Goal: Task Accomplishment & Management: Use online tool/utility

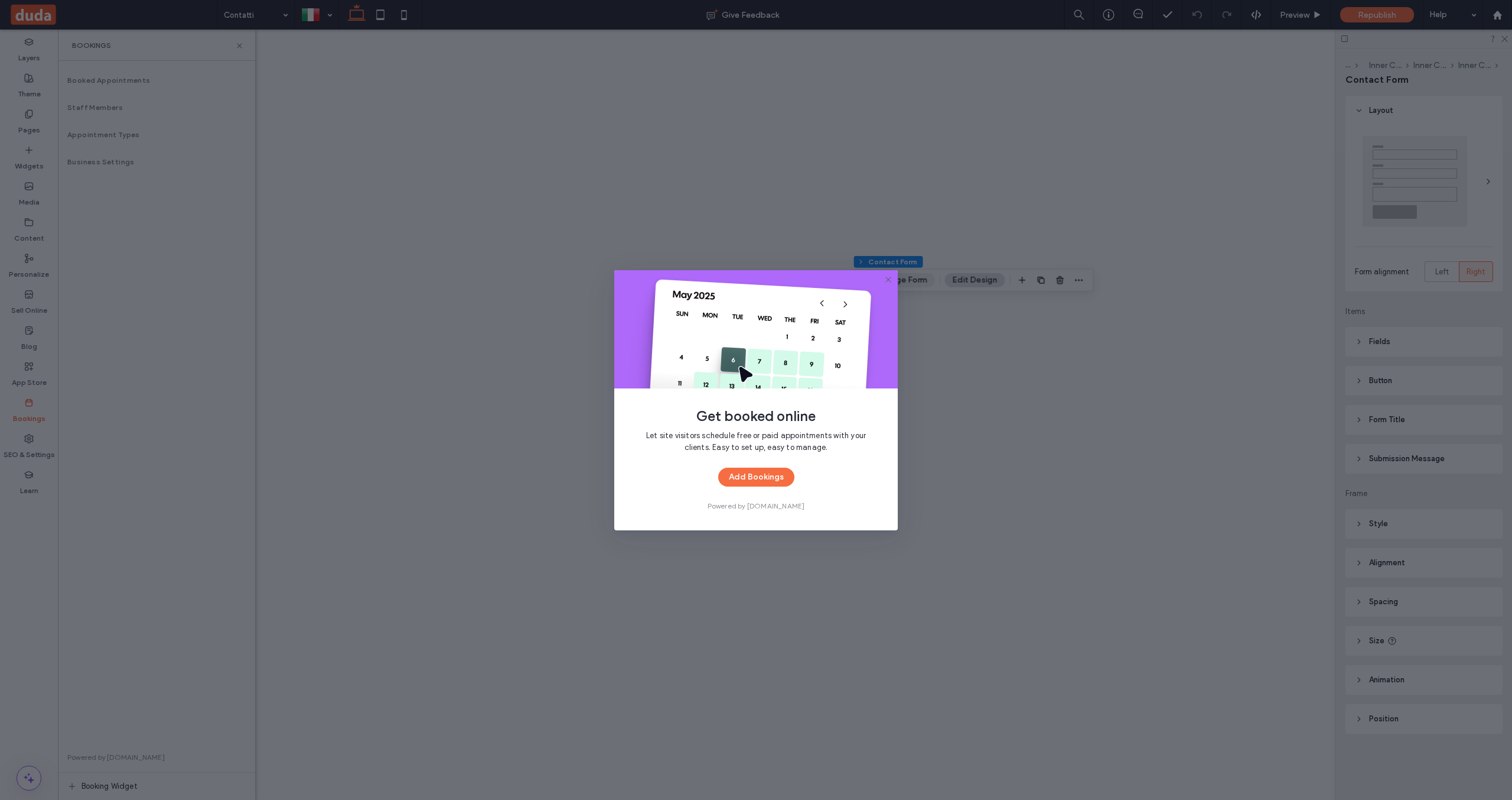
click at [75, 512] on div "Get booked online Let site visitors schedule free or paid appointments with you…" at bounding box center [756, 400] width 1512 height 800
click at [40, 479] on div "Learn" at bounding box center [29, 482] width 58 height 36
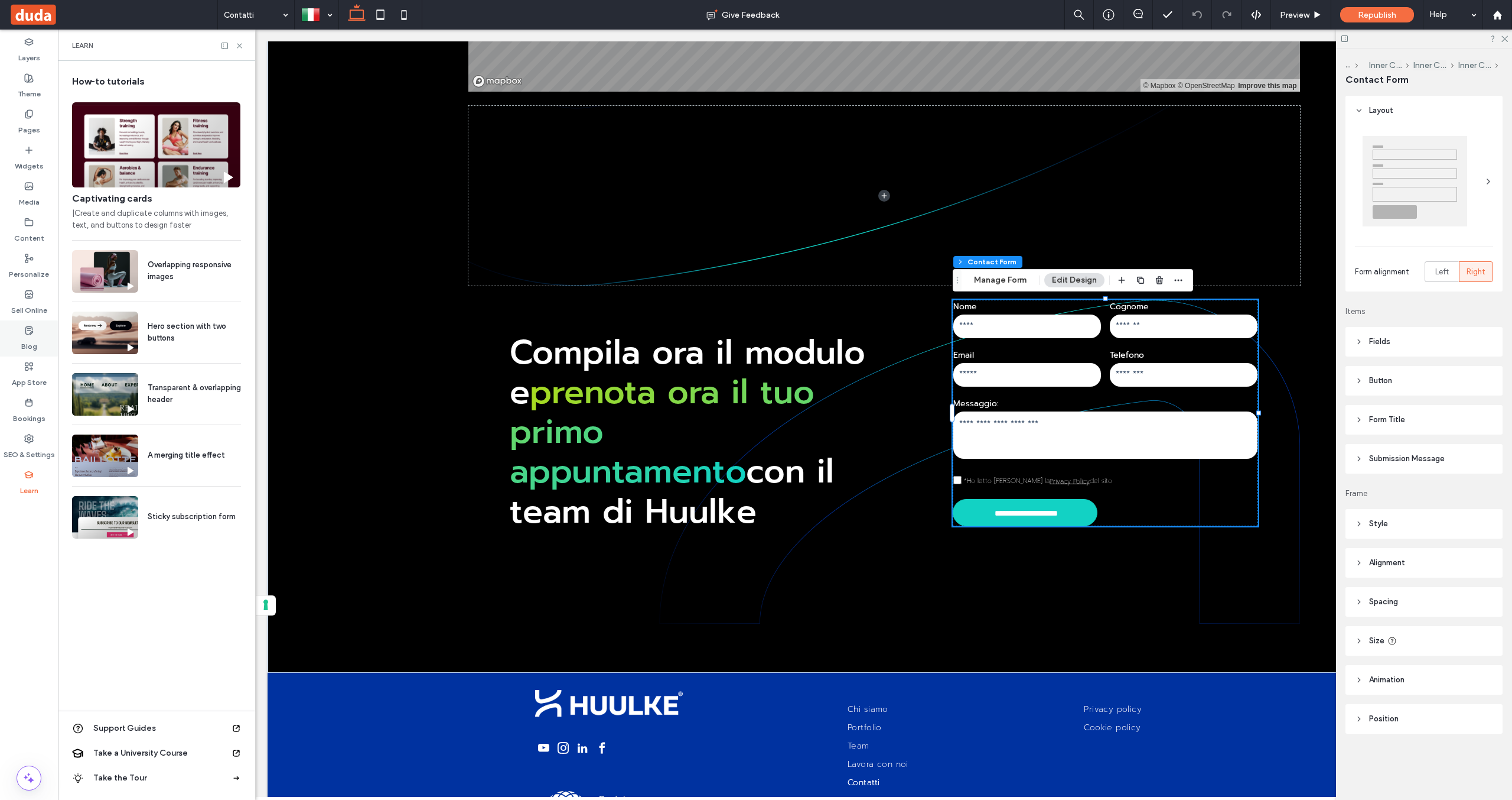
scroll to position [730, 0]
click at [30, 230] on label "Content" at bounding box center [29, 235] width 30 height 17
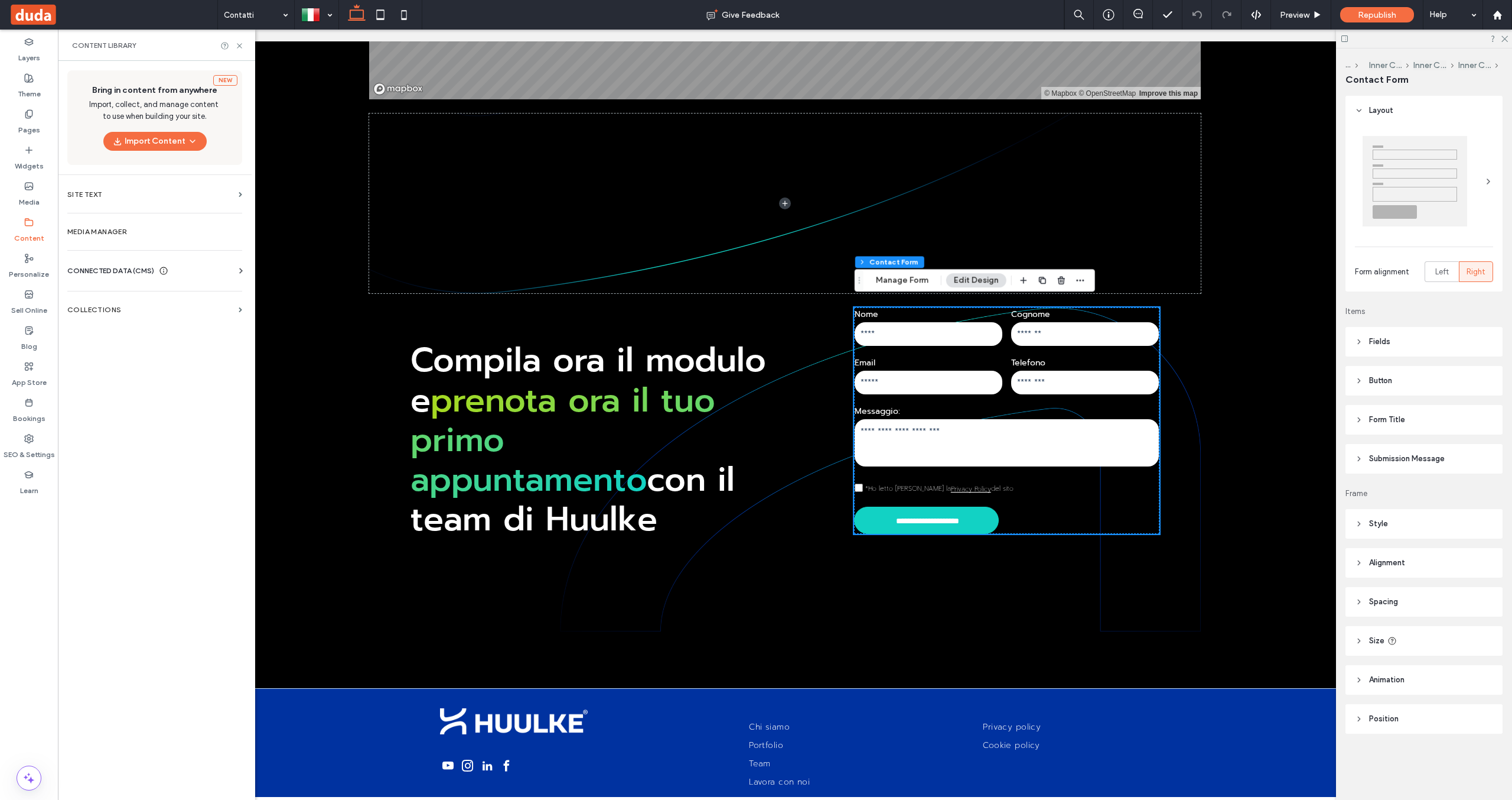
scroll to position [739, 0]
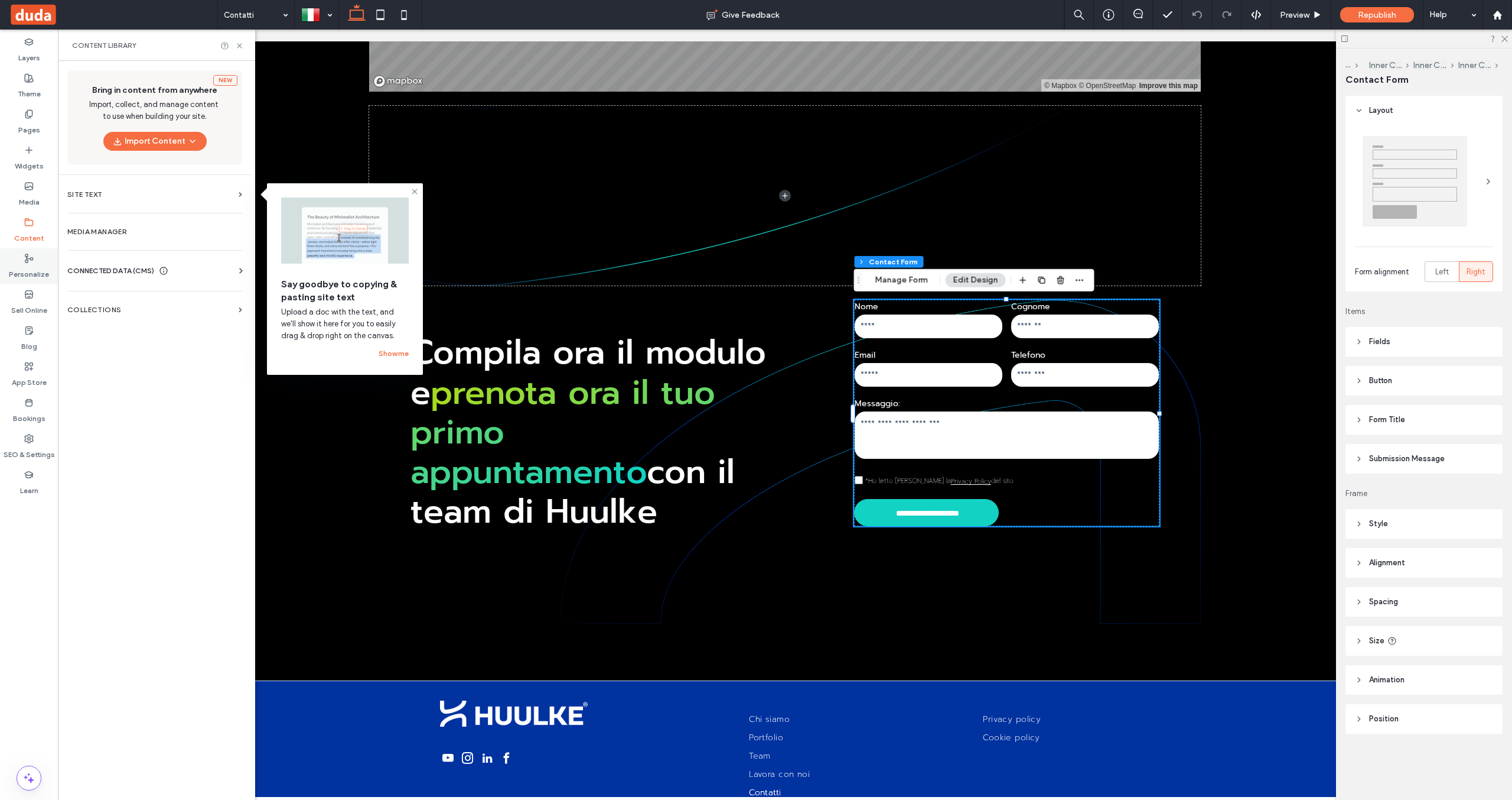
click at [38, 259] on div "Personalize" at bounding box center [29, 266] width 58 height 36
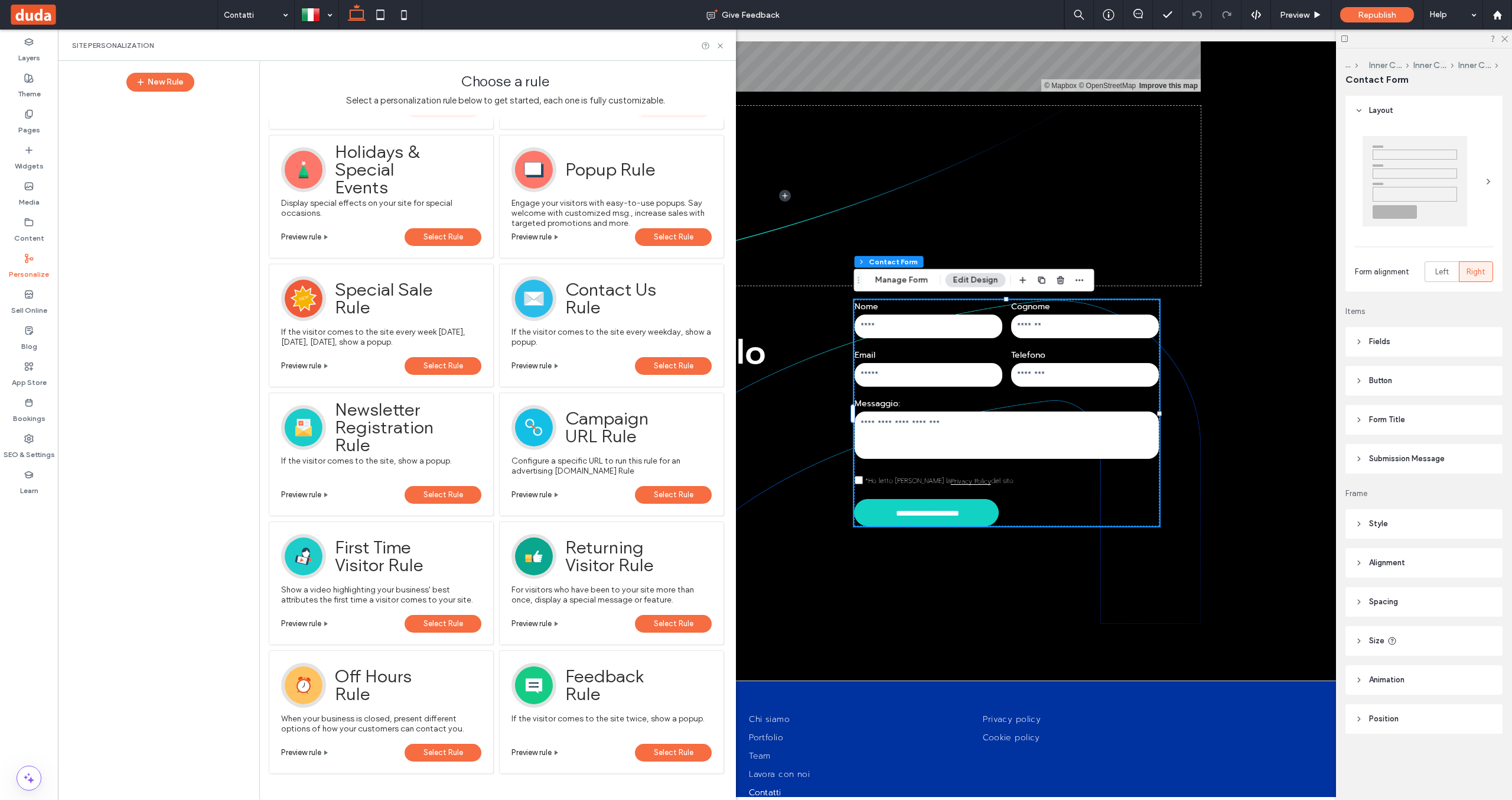
scroll to position [0, 0]
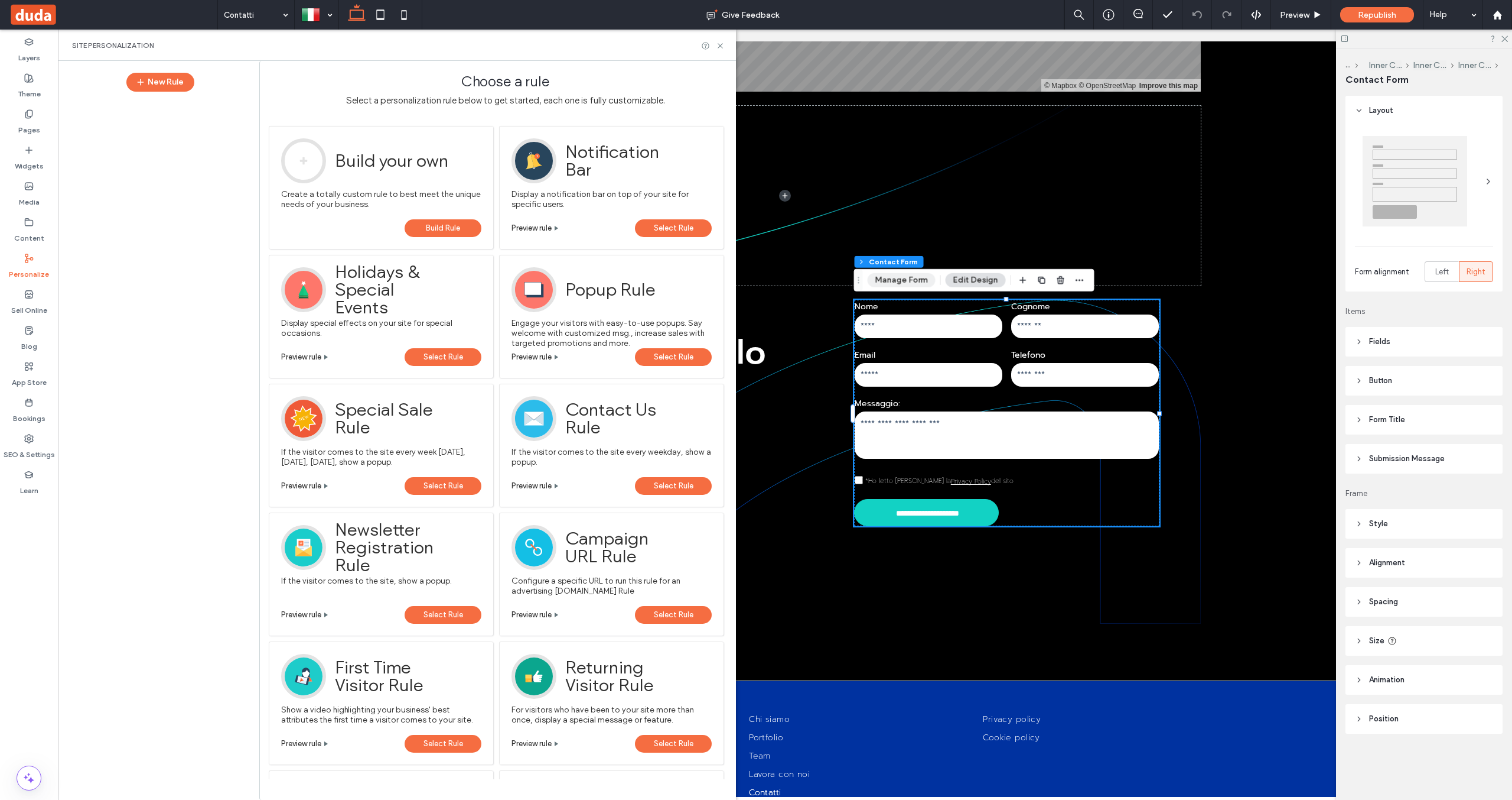
click at [905, 284] on button "Manage Form" at bounding box center [901, 279] width 68 height 14
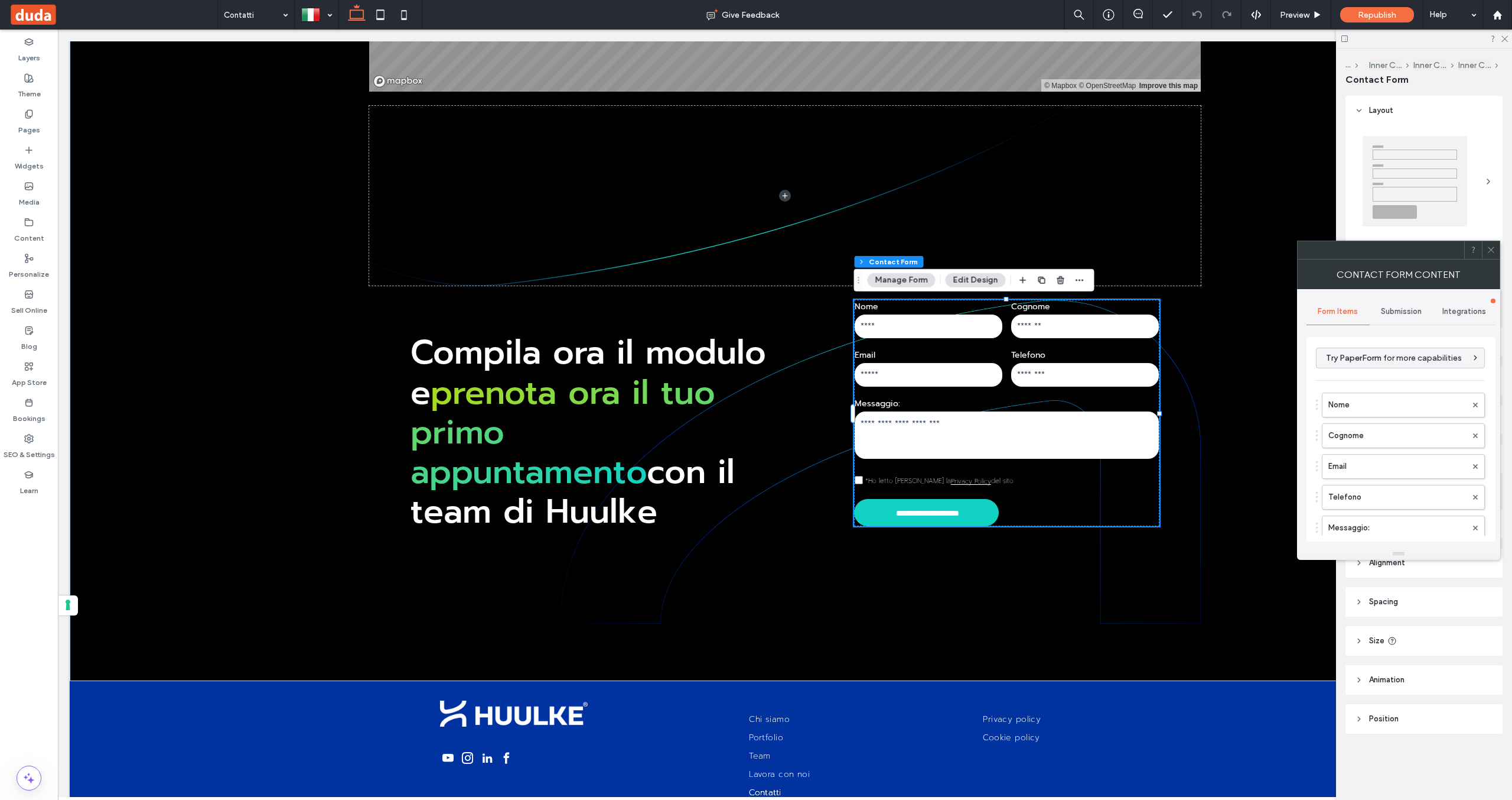
click at [1408, 309] on span "Submission" at bounding box center [1401, 311] width 40 height 9
click at [1377, 408] on label "Actions after submission" at bounding box center [1401, 403] width 158 height 24
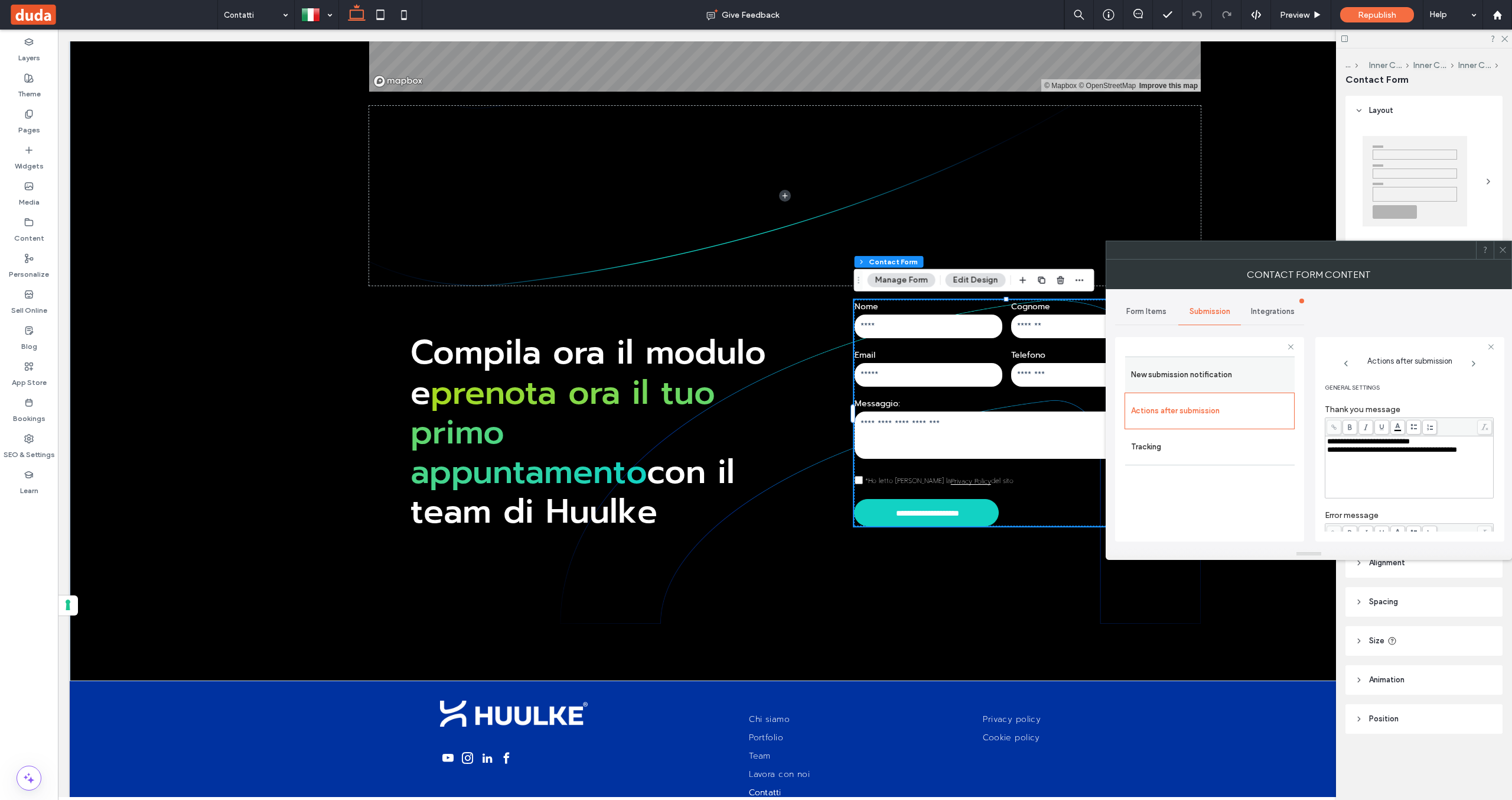
click at [1200, 385] on label "New submission notification" at bounding box center [1210, 375] width 158 height 24
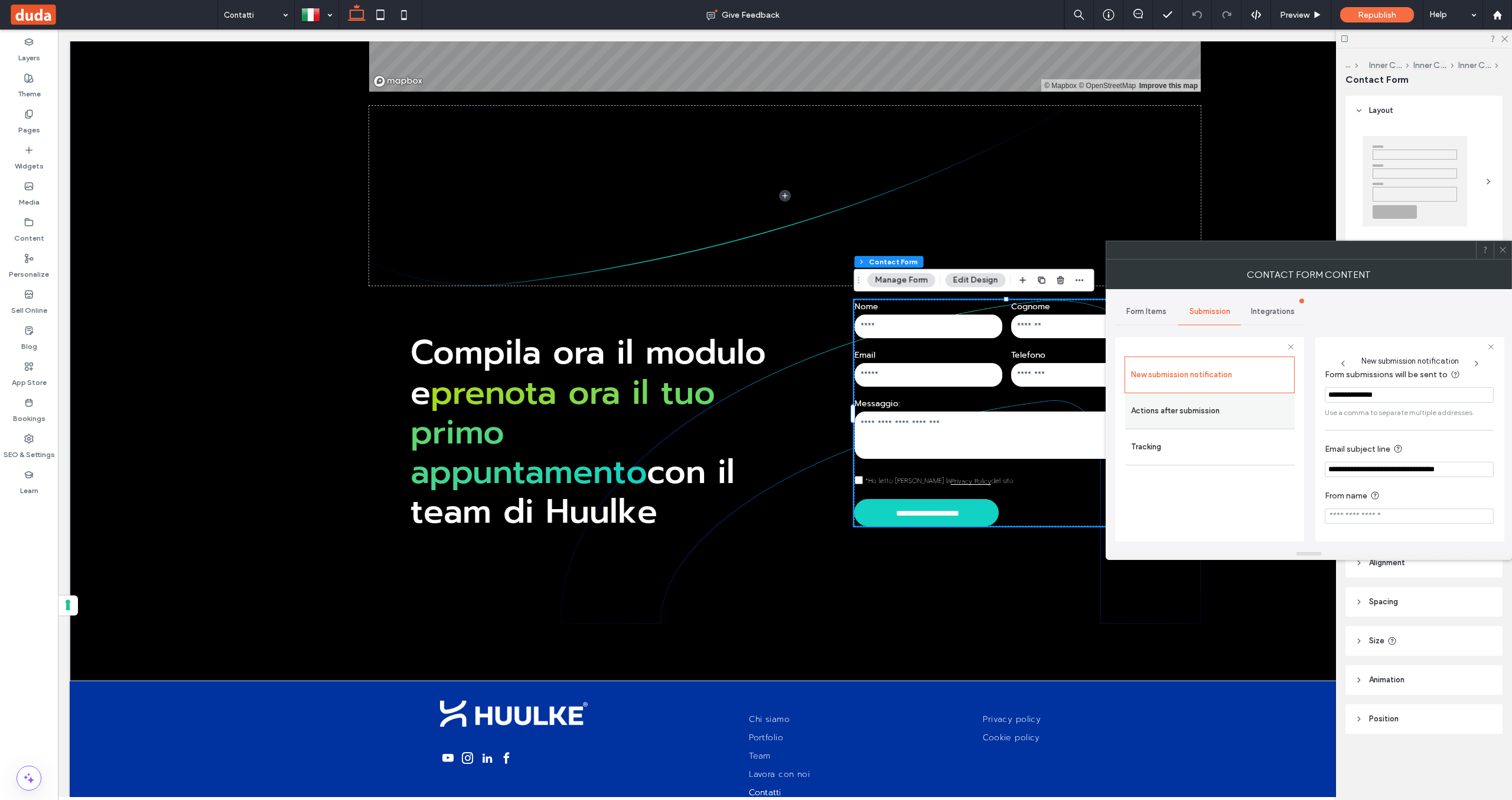
click at [1237, 412] on label "Actions after submission" at bounding box center [1210, 410] width 158 height 24
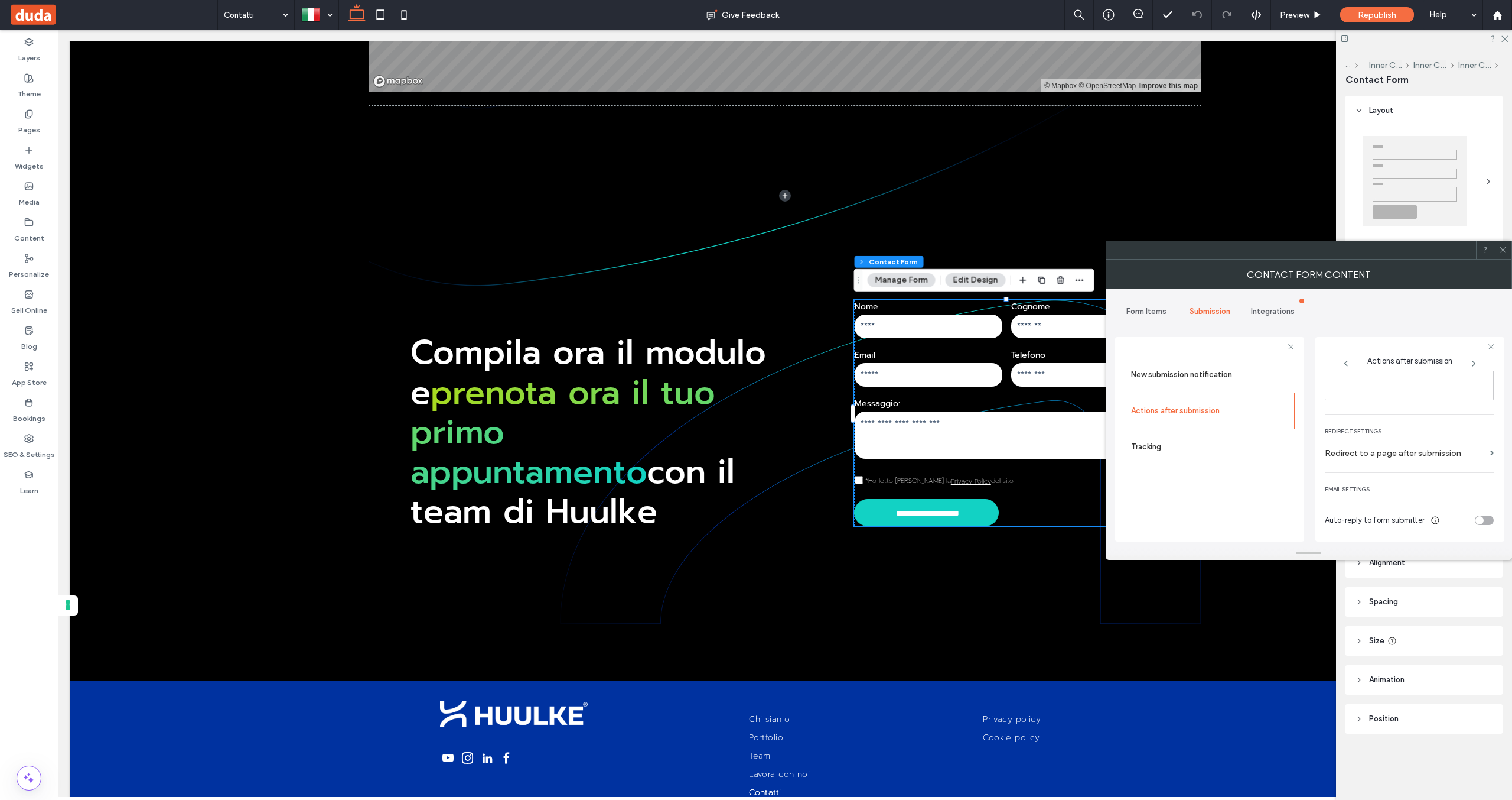
click at [1416, 461] on label "Redirect to a page after submission" at bounding box center [1405, 453] width 161 height 22
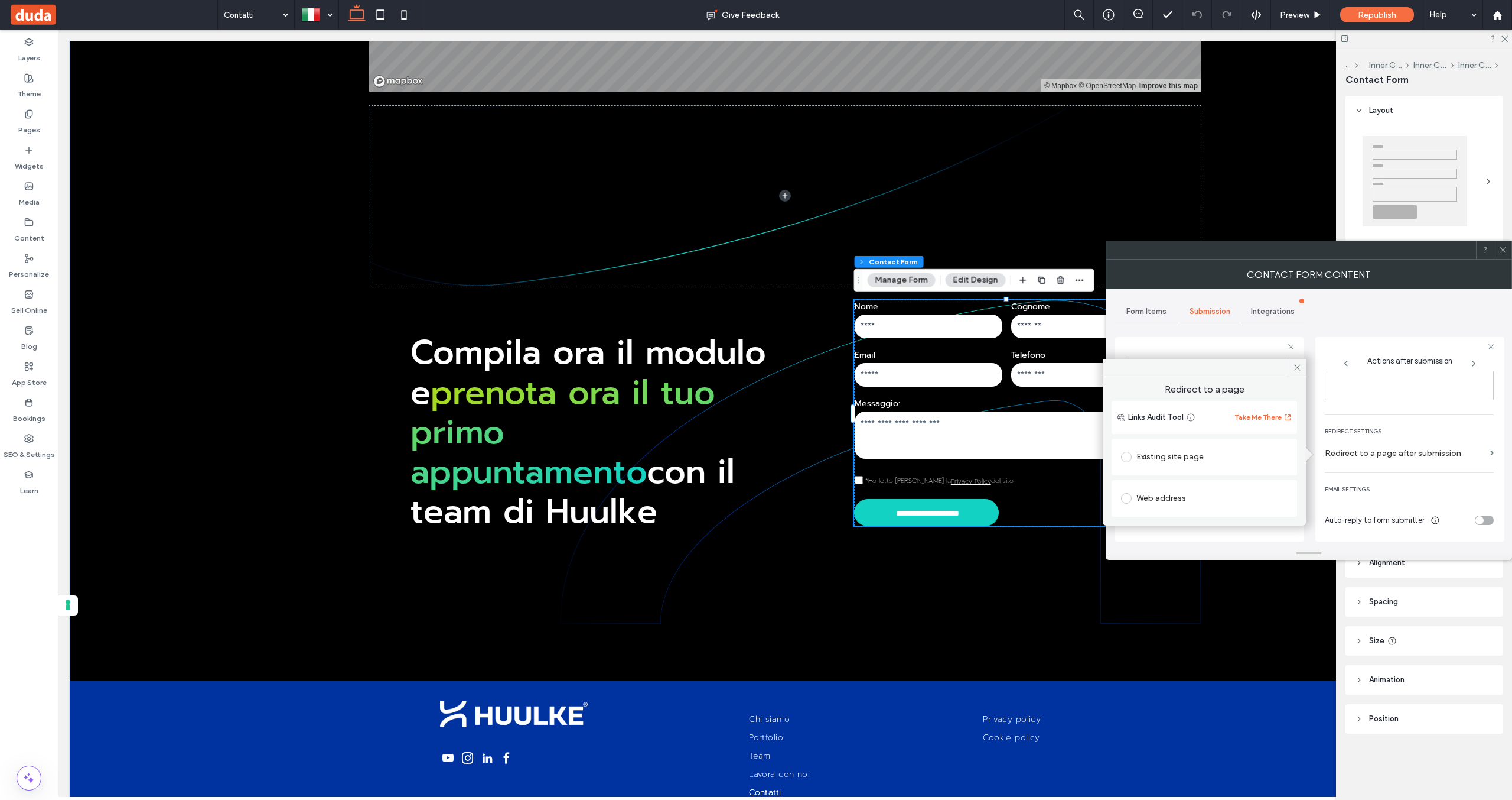
click at [1200, 455] on div "Existing site page" at bounding box center [1204, 457] width 167 height 19
click at [1324, 350] on div "**********" at bounding box center [1410, 439] width 189 height 205
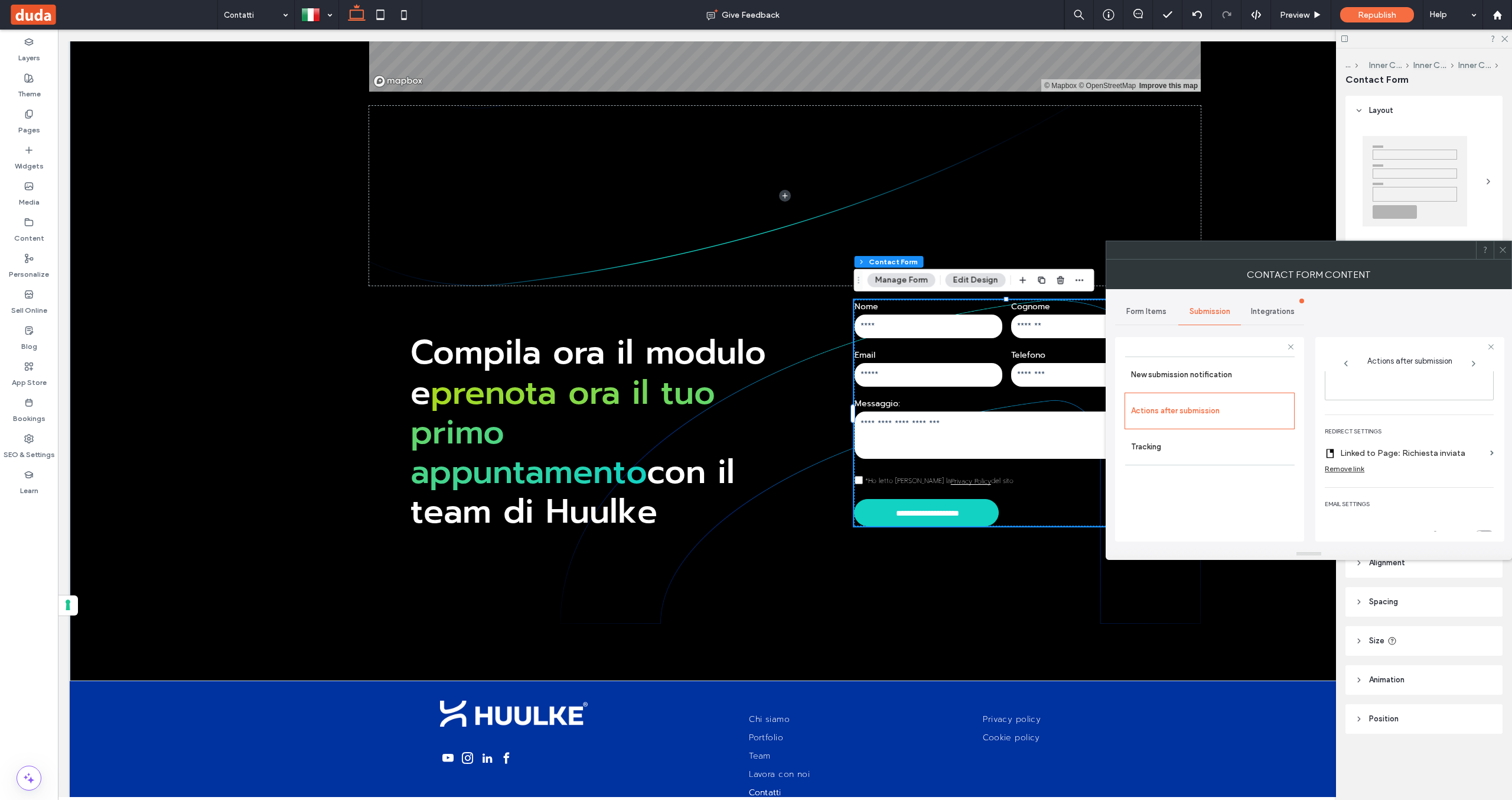
click at [1501, 247] on icon at bounding box center [1503, 249] width 9 height 9
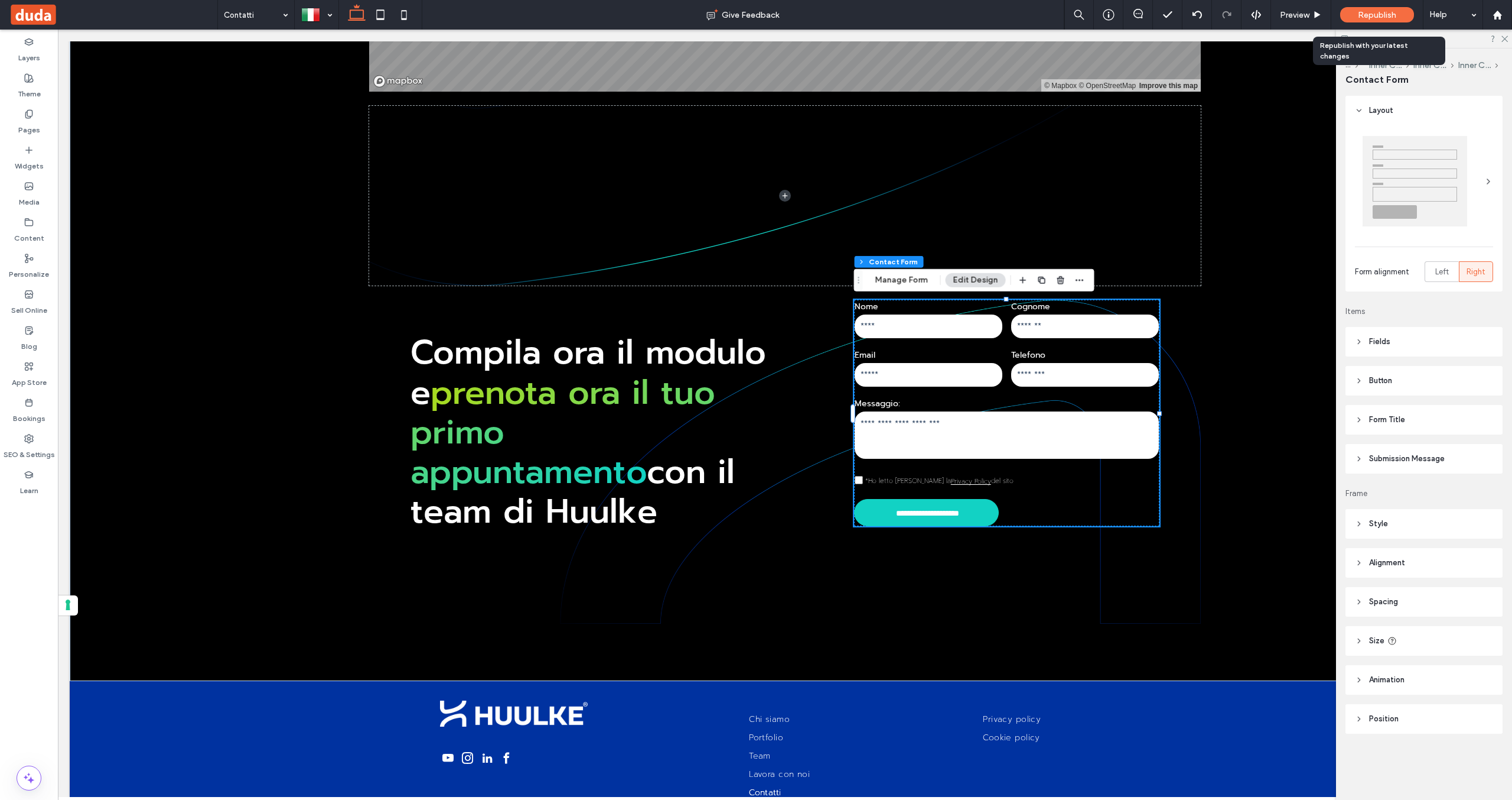
click at [1368, 15] on span "Republish" at bounding box center [1377, 15] width 38 height 10
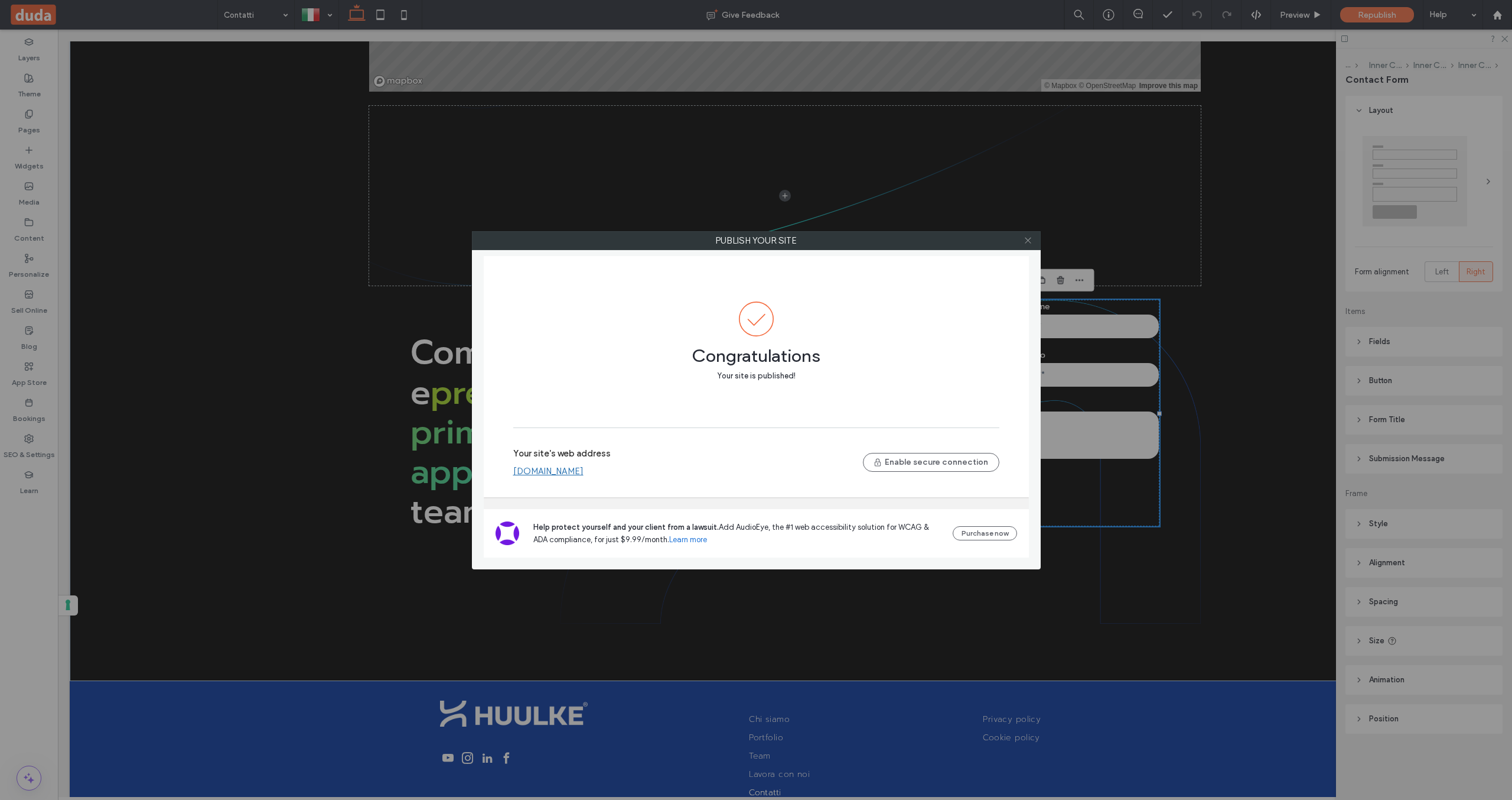
click at [1032, 242] on icon at bounding box center [1028, 240] width 9 height 9
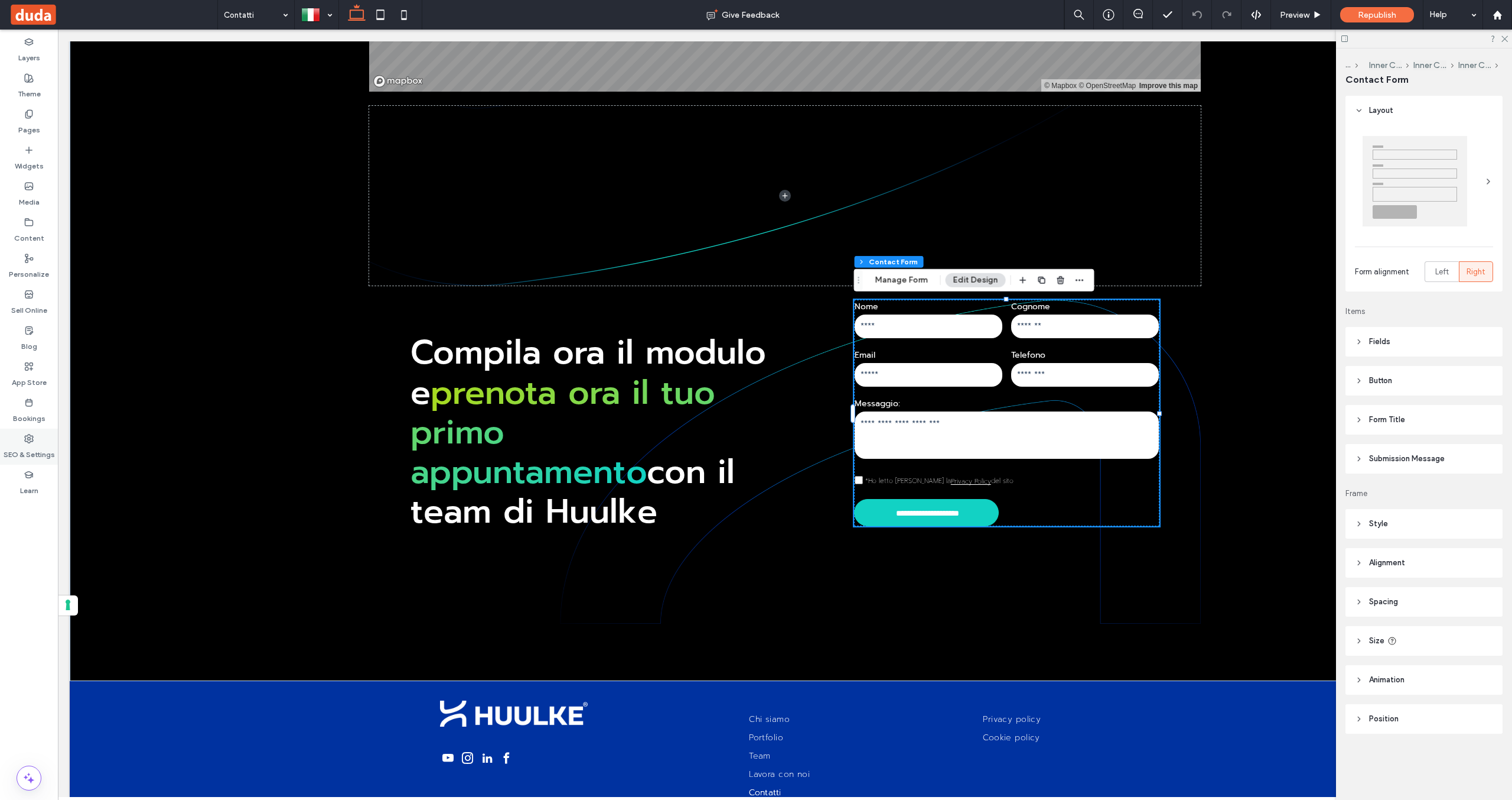
click at [23, 444] on label "SEO & Settings" at bounding box center [29, 452] width 51 height 17
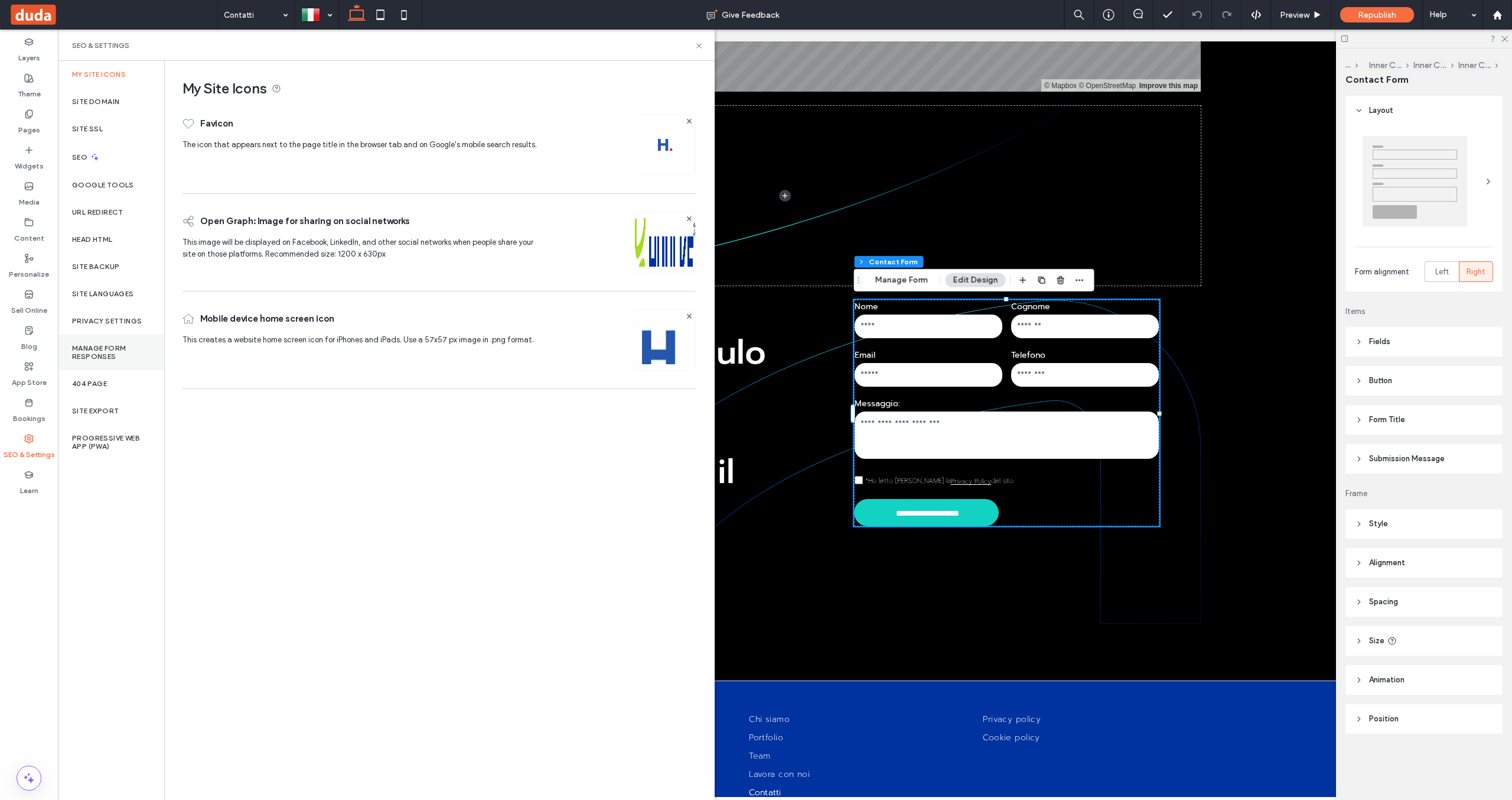
click at [102, 355] on label "Manage Form Responses" at bounding box center [111, 352] width 78 height 17
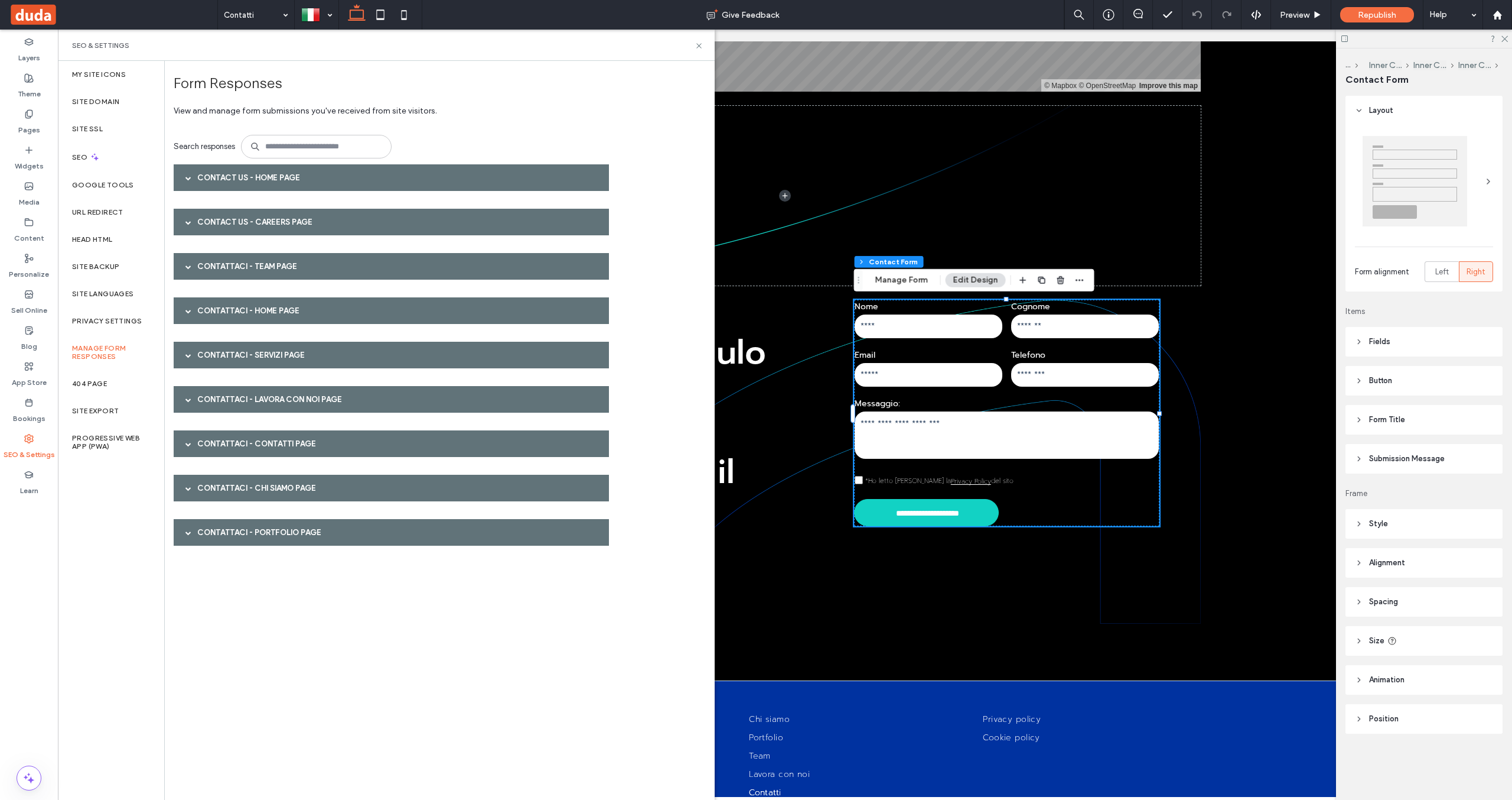
click at [186, 180] on span at bounding box center [188, 178] width 6 height 21
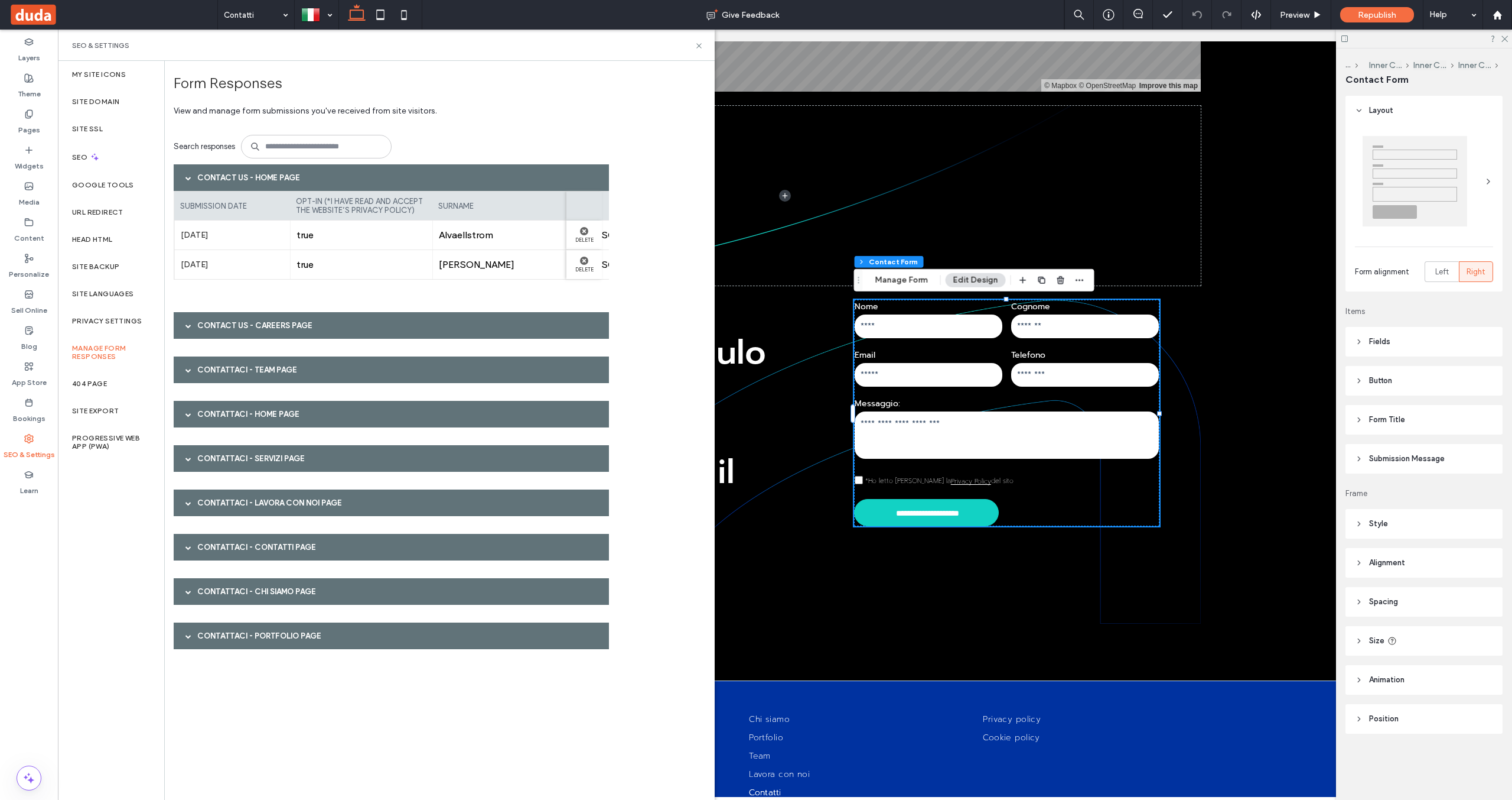
click at [184, 548] on div at bounding box center [188, 547] width 18 height 21
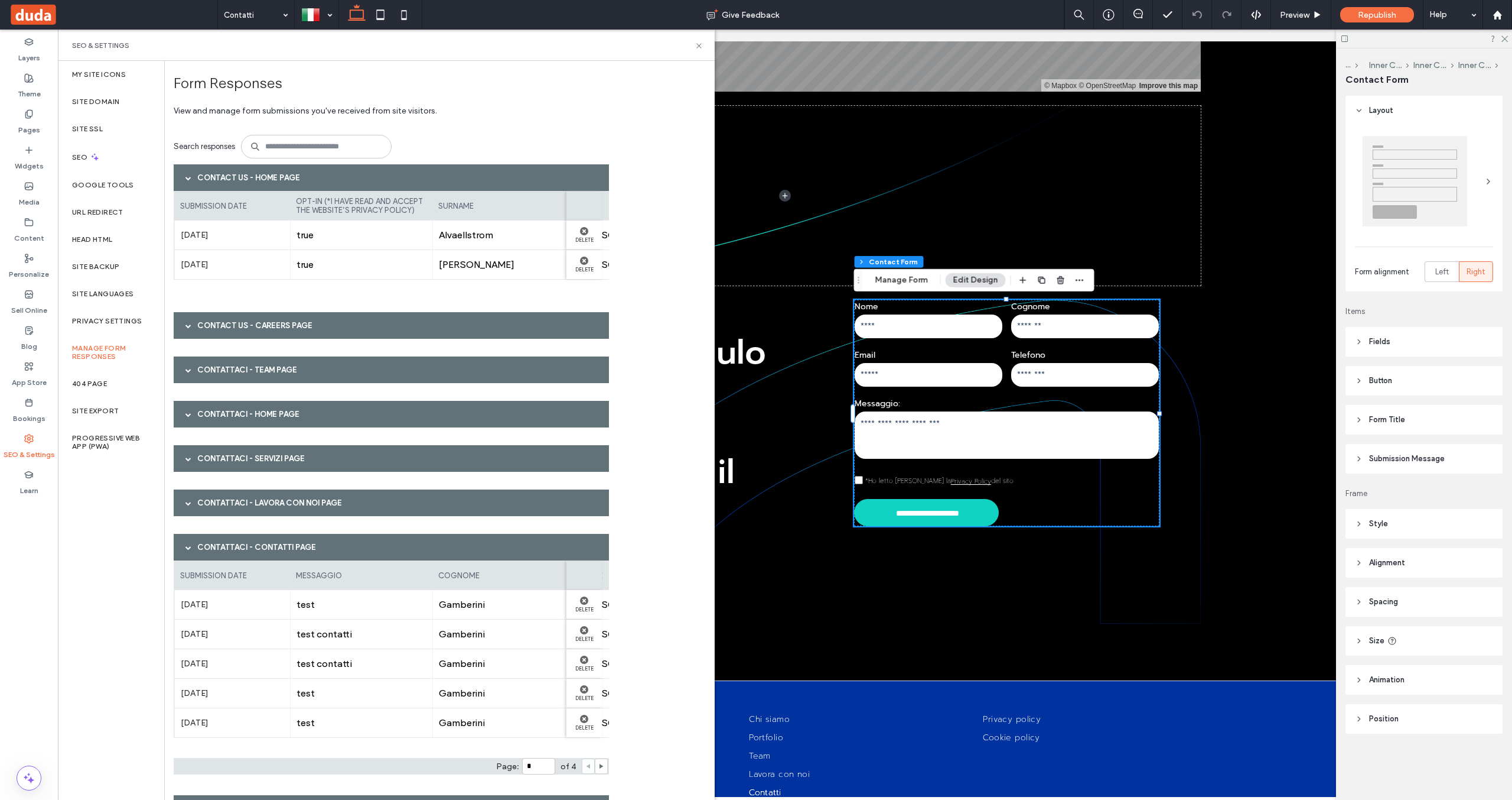
scroll to position [85, 0]
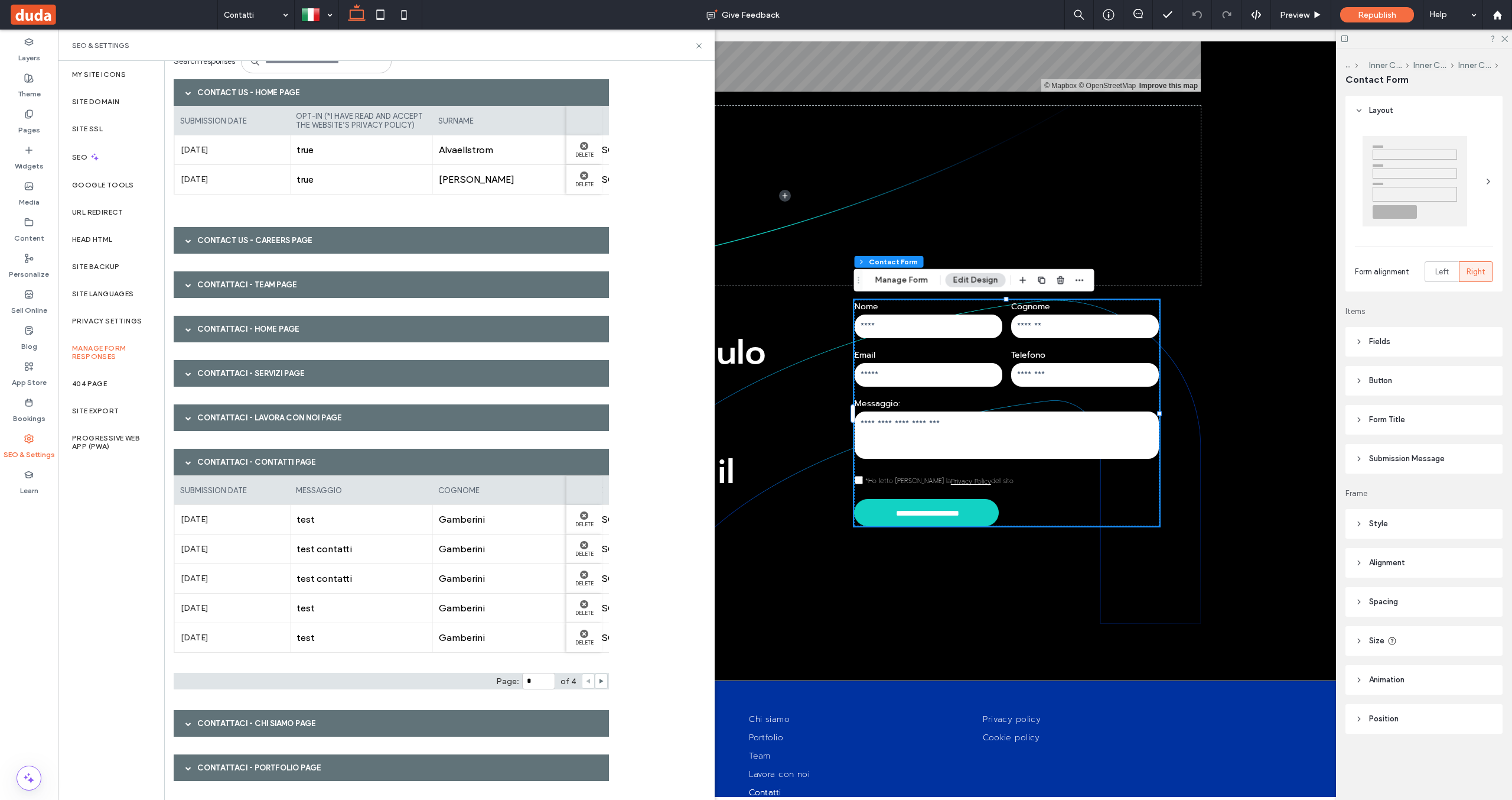
click at [185, 464] on div at bounding box center [188, 462] width 18 height 21
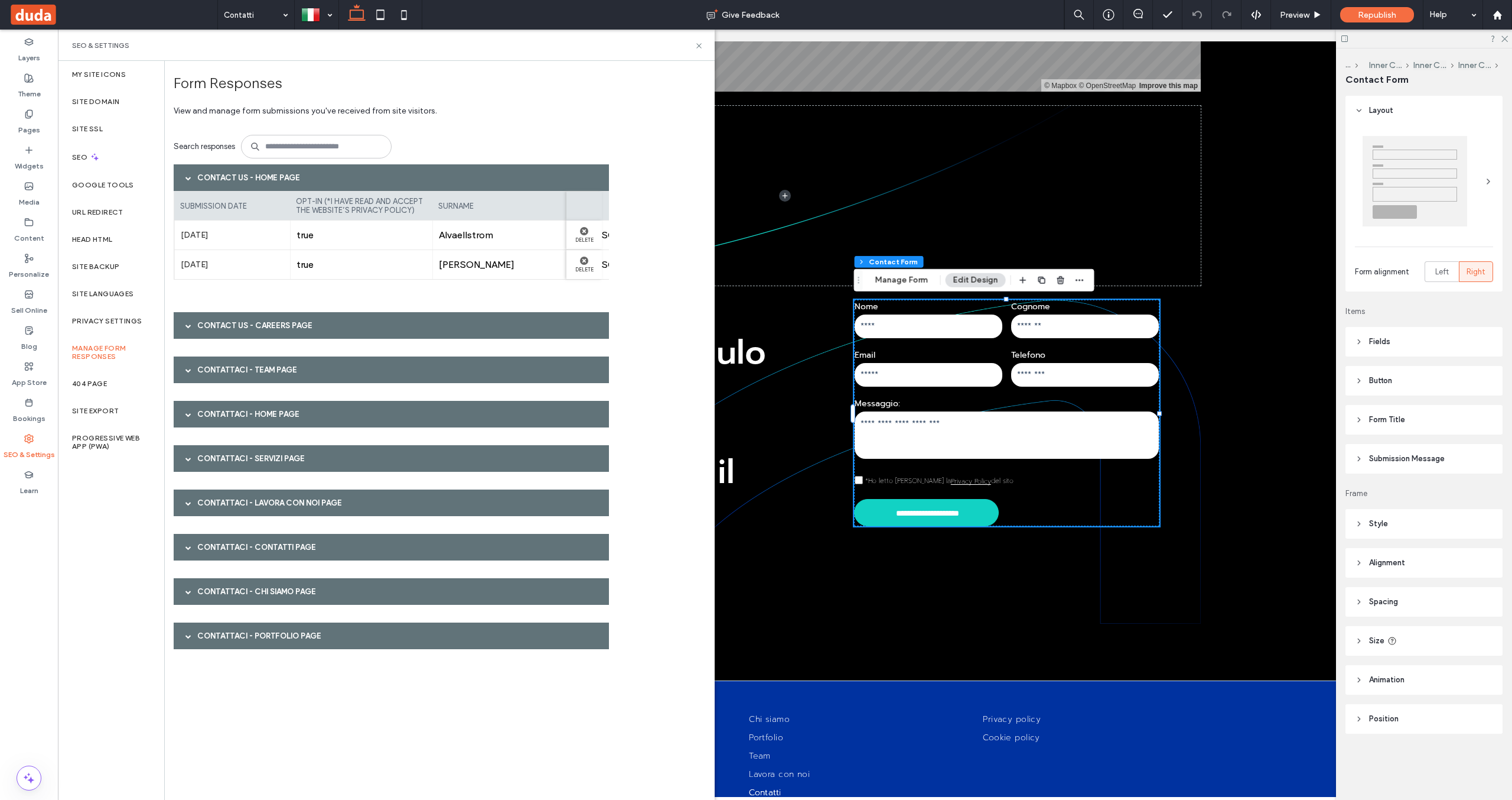
scroll to position [0, 0]
click at [185, 591] on div at bounding box center [188, 591] width 18 height 21
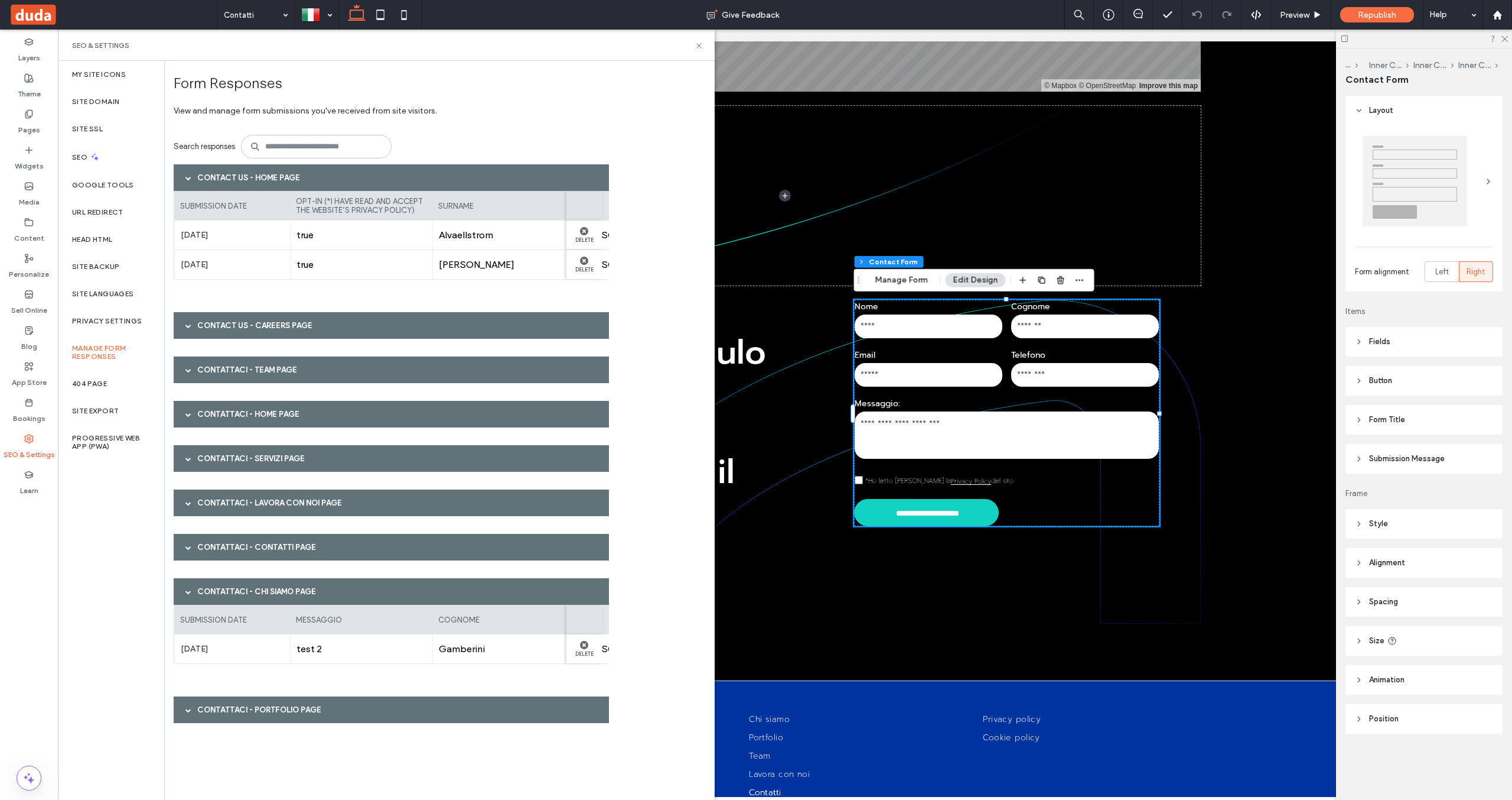
click at [185, 591] on div at bounding box center [188, 591] width 18 height 21
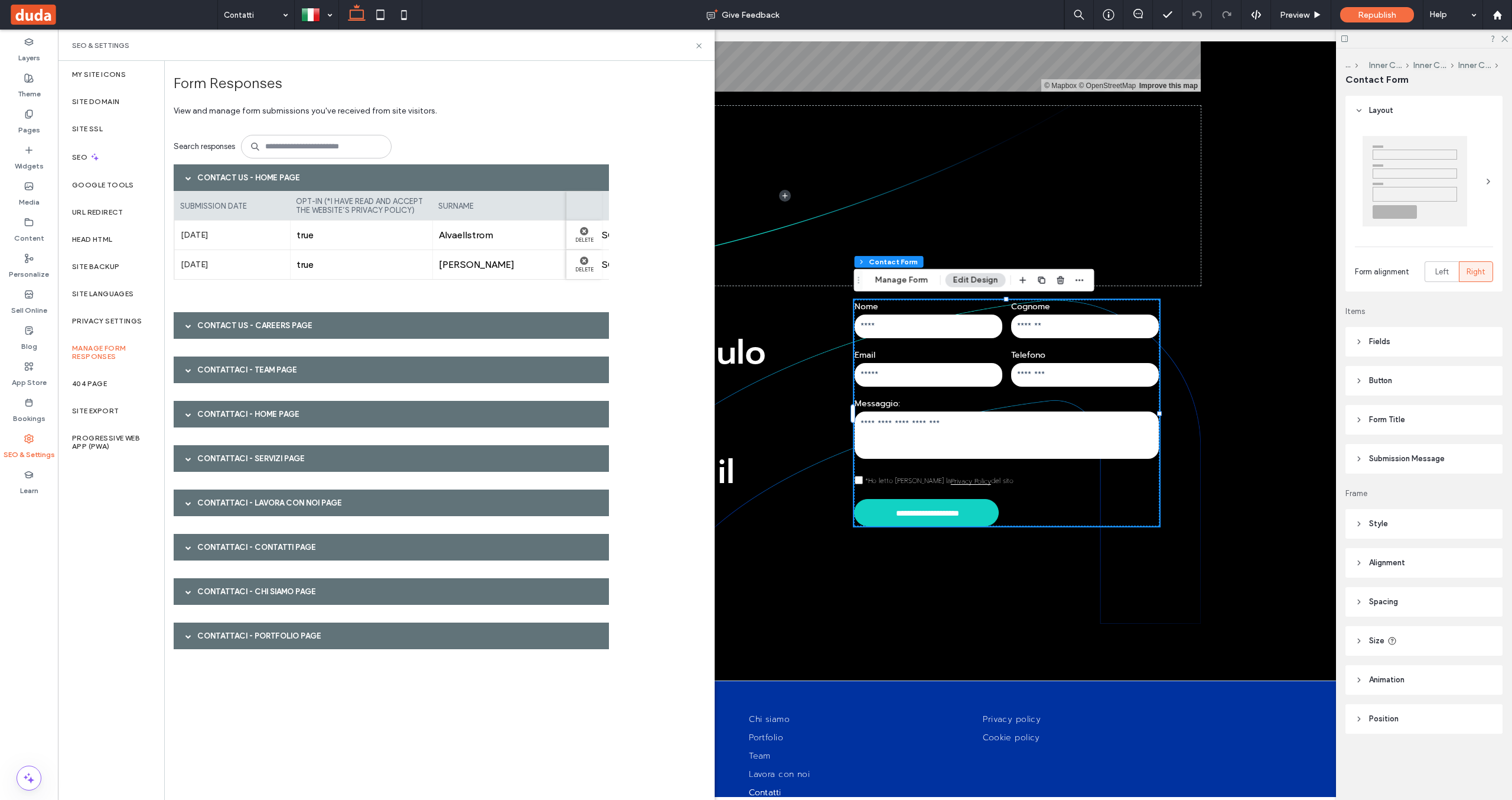
click at [185, 626] on div at bounding box center [188, 635] width 18 height 21
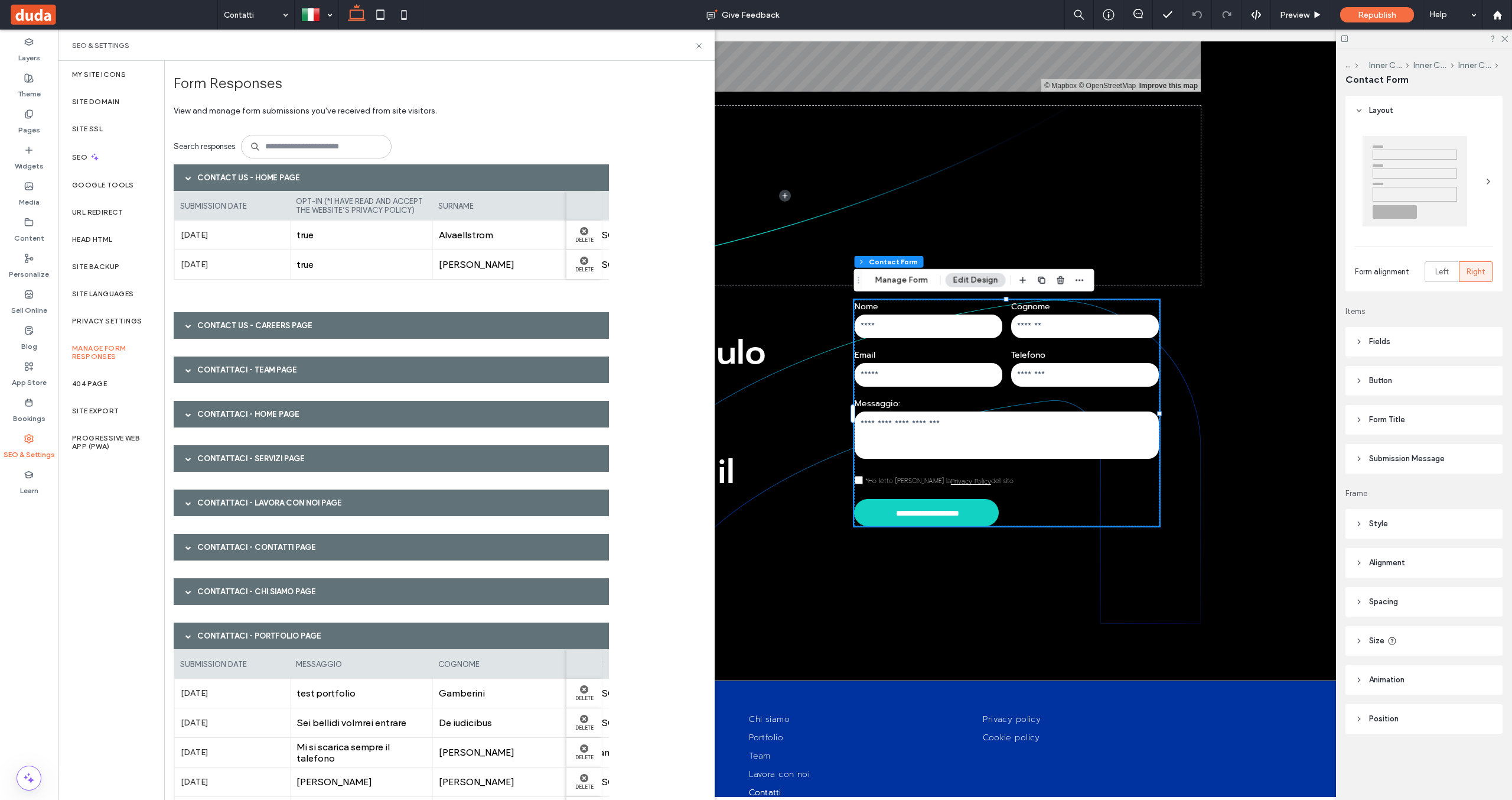
click at [188, 641] on span at bounding box center [188, 635] width 6 height 21
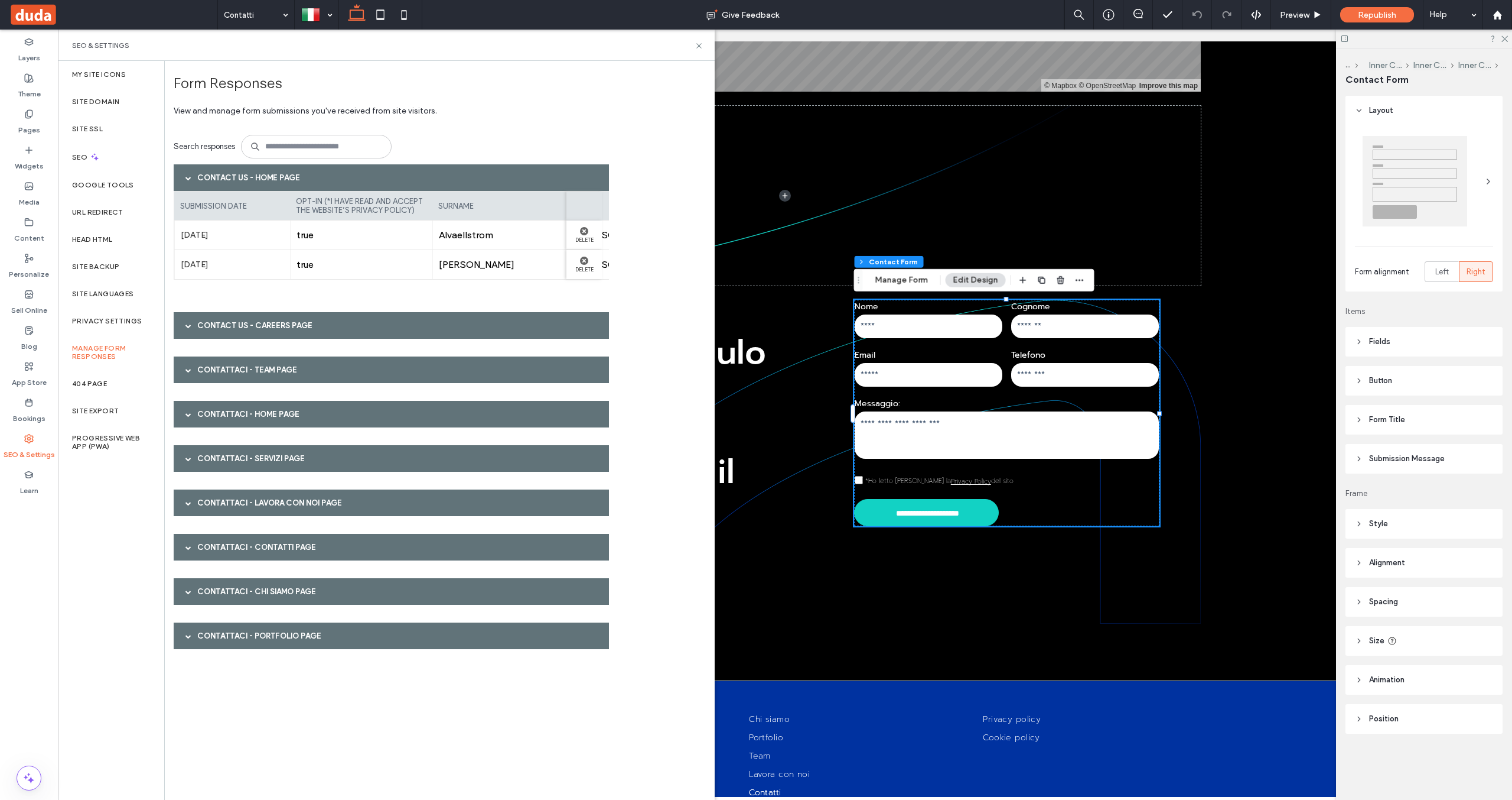
click at [179, 542] on div at bounding box center [188, 547] width 18 height 21
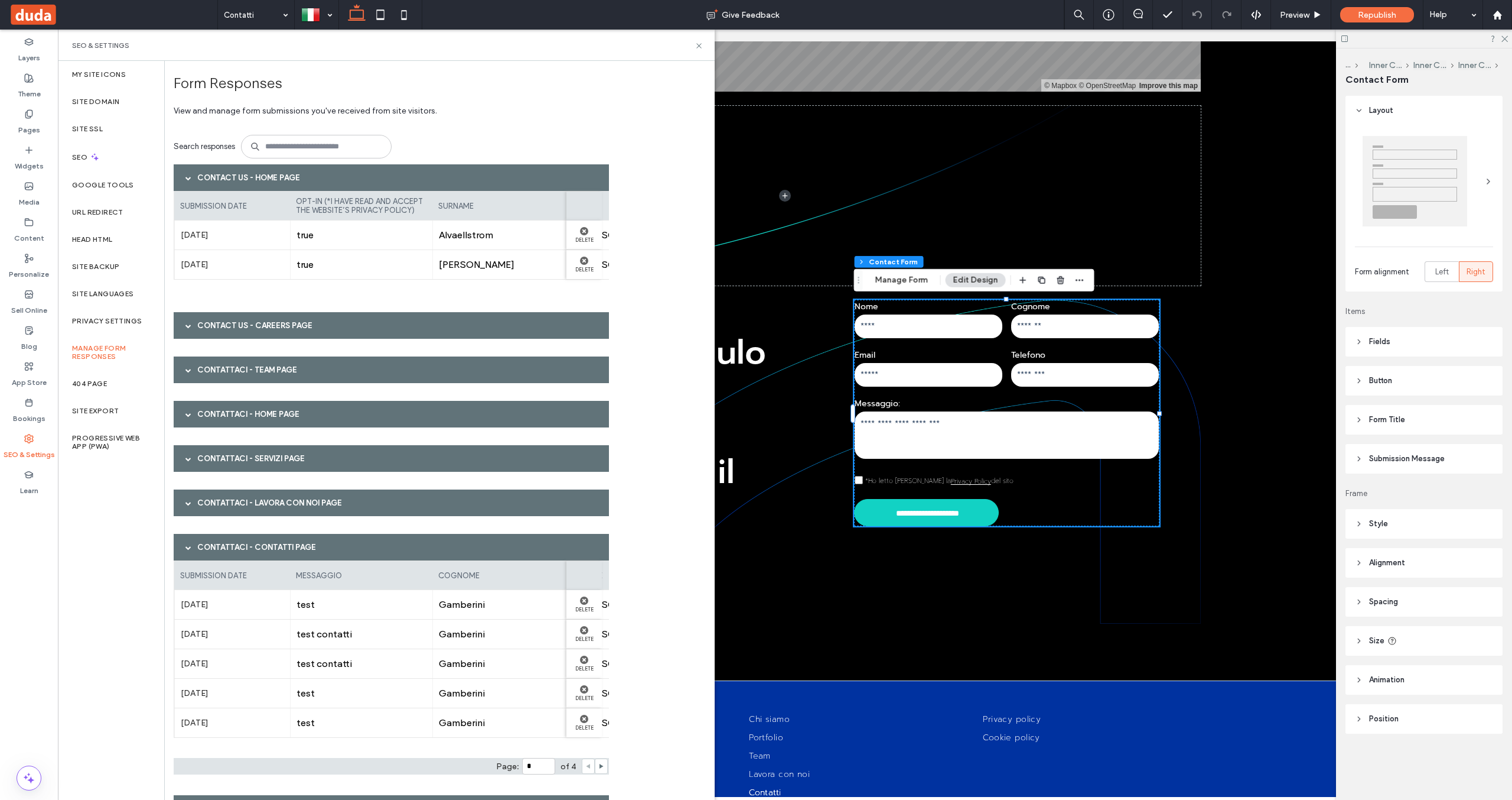
click at [184, 545] on div at bounding box center [188, 547] width 18 height 21
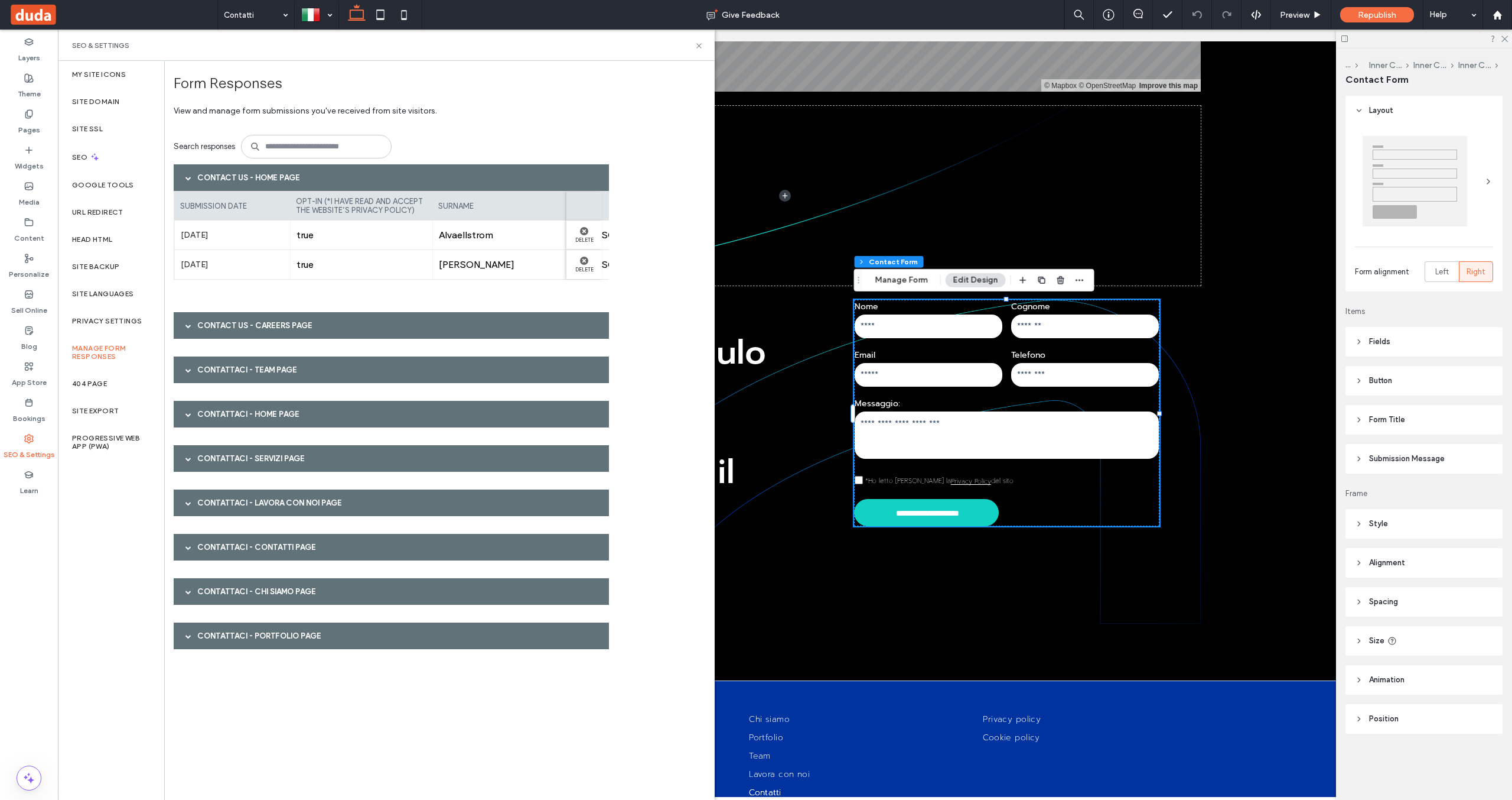
click at [182, 463] on div at bounding box center [188, 458] width 18 height 21
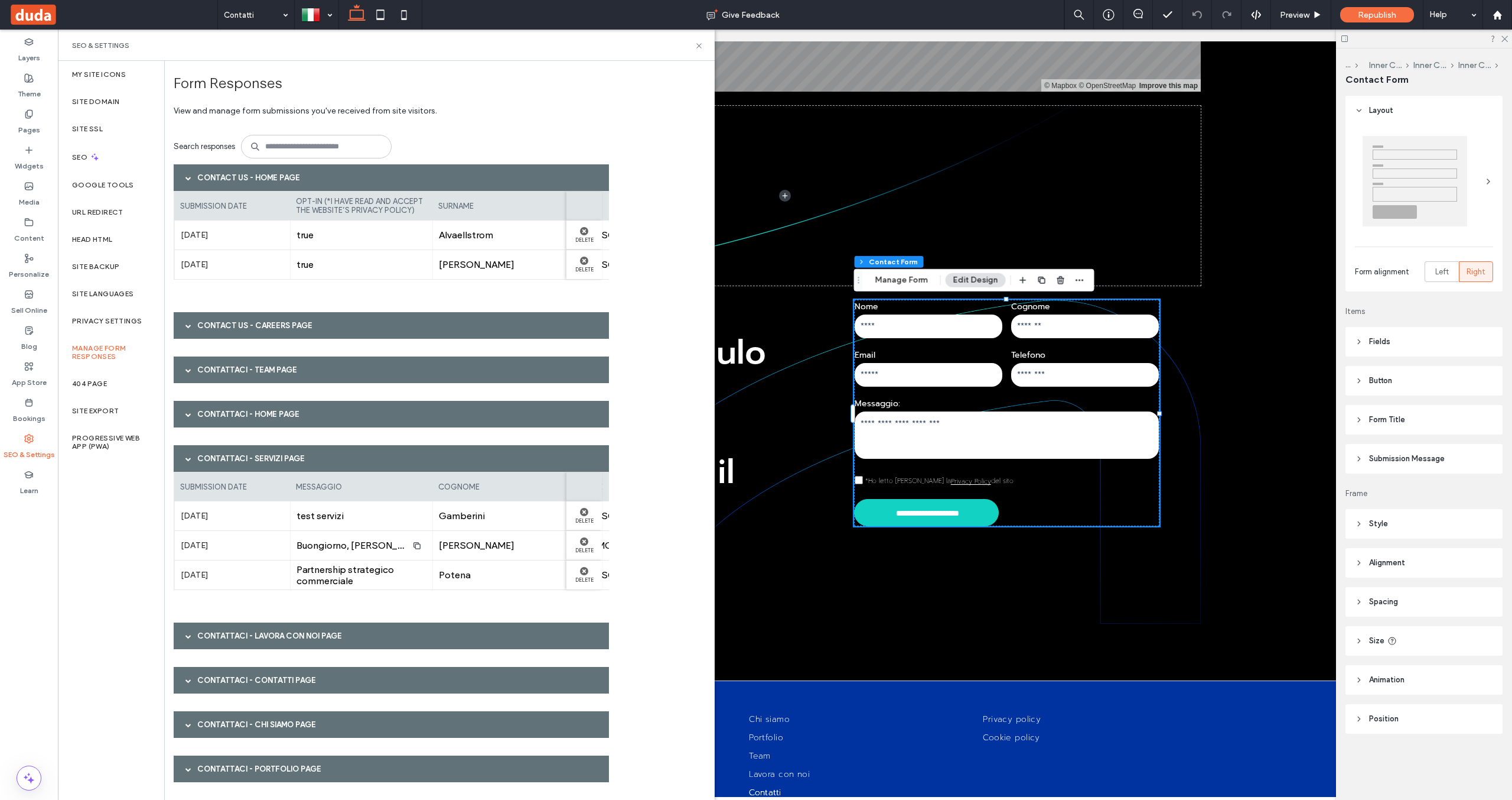
click at [184, 460] on div at bounding box center [188, 458] width 18 height 21
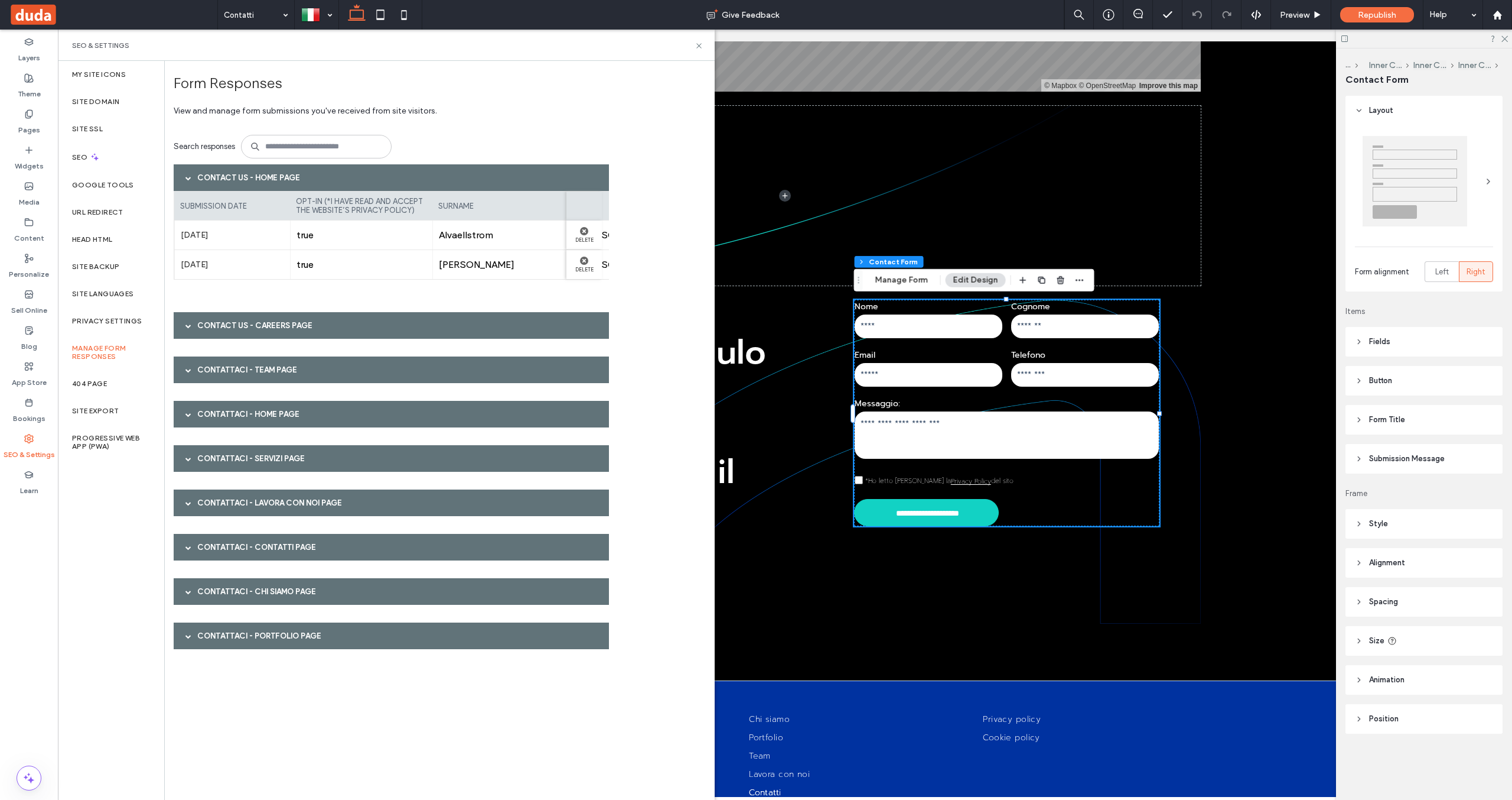
click at [181, 421] on div at bounding box center [188, 414] width 18 height 21
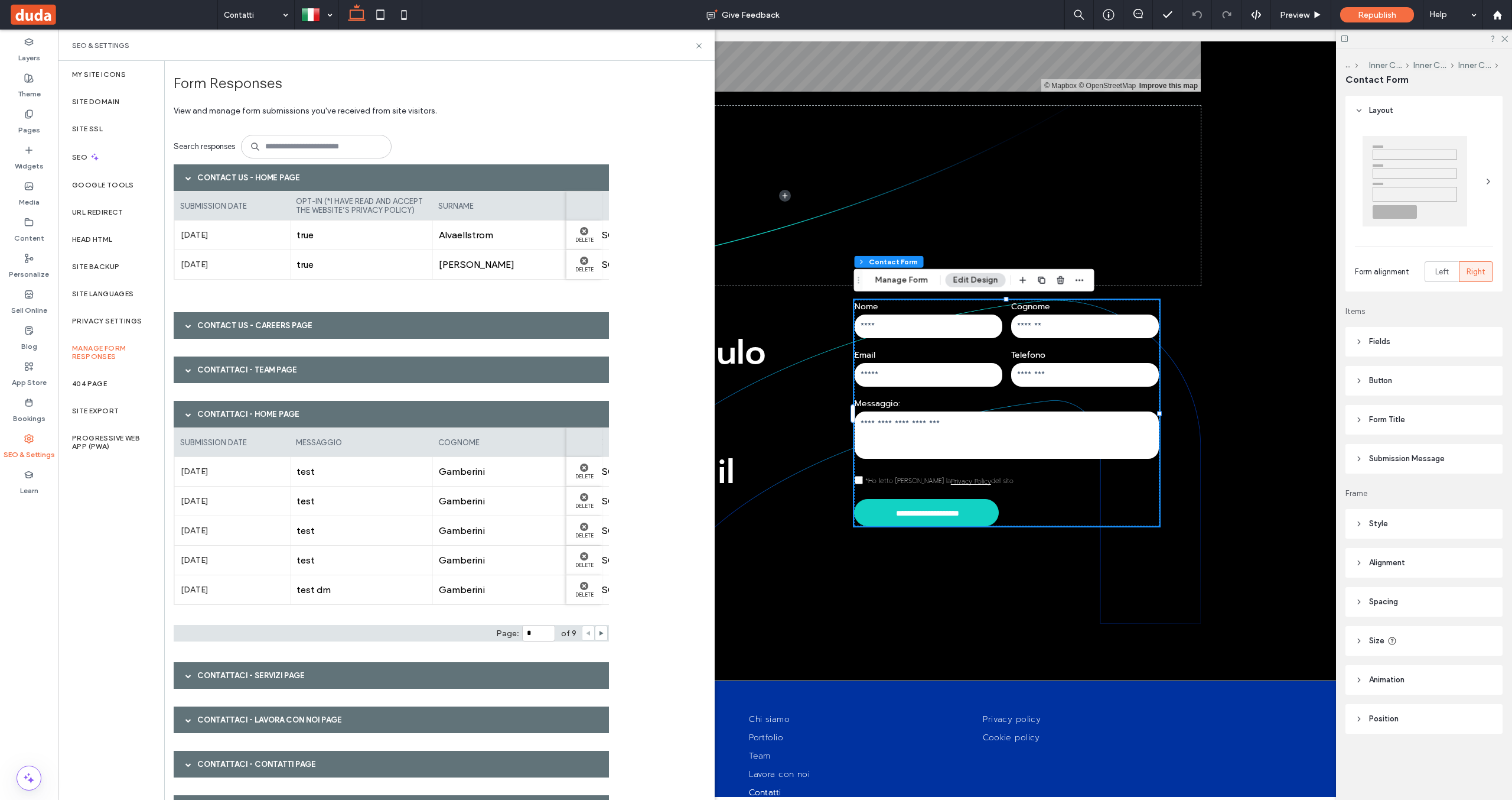
click at [185, 178] on div at bounding box center [188, 178] width 18 height 21
